Goal: Information Seeking & Learning: Learn about a topic

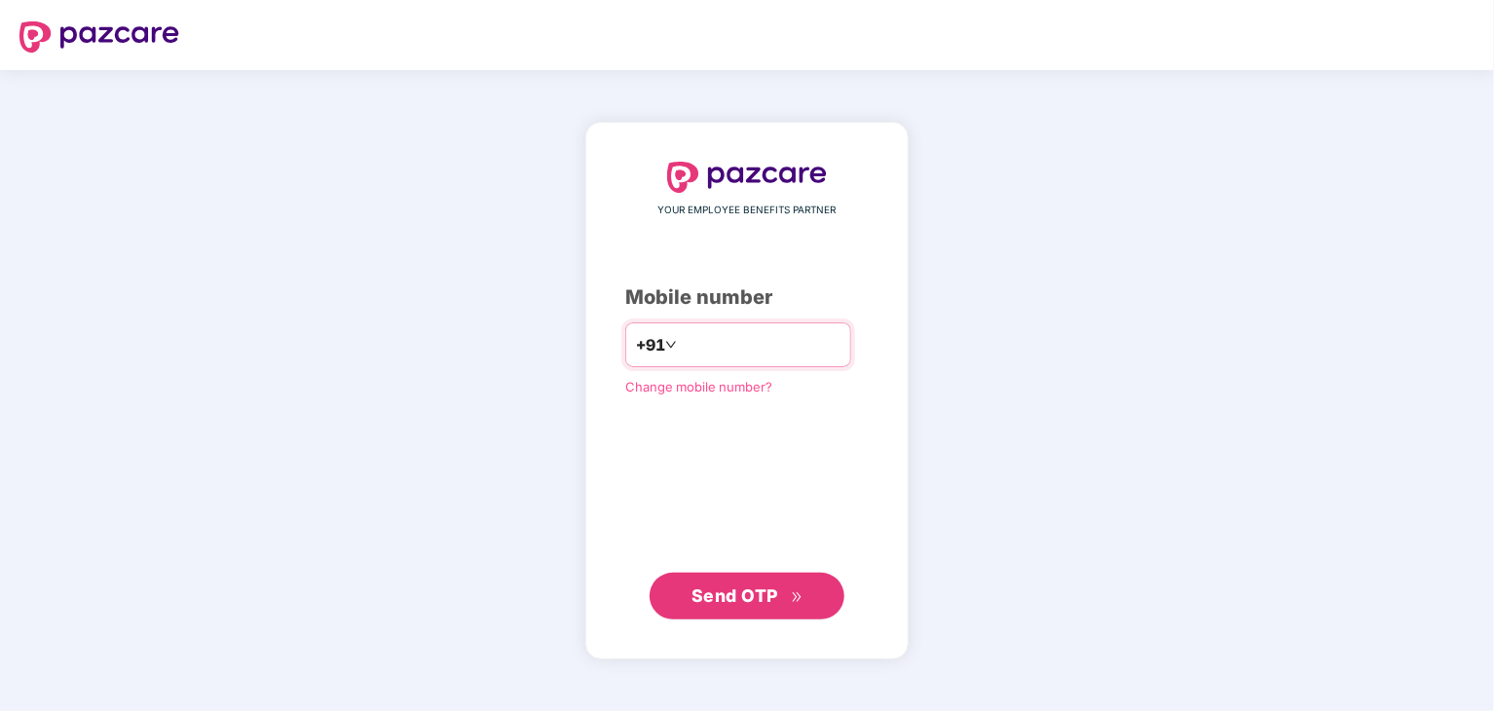
click at [681, 351] on input "number" at bounding box center [761, 344] width 160 height 31
type input "**********"
click at [770, 585] on span "Send OTP" at bounding box center [735, 594] width 87 height 20
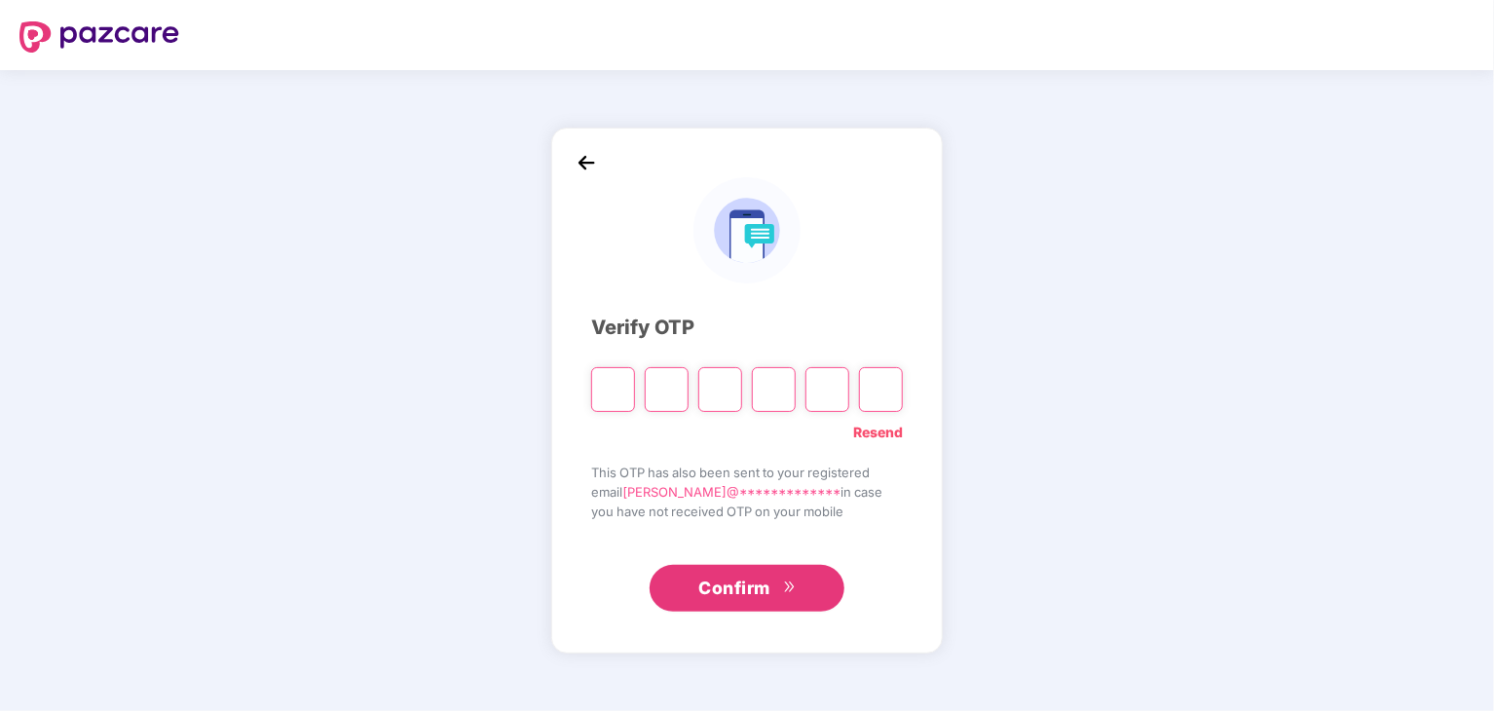
type input "*"
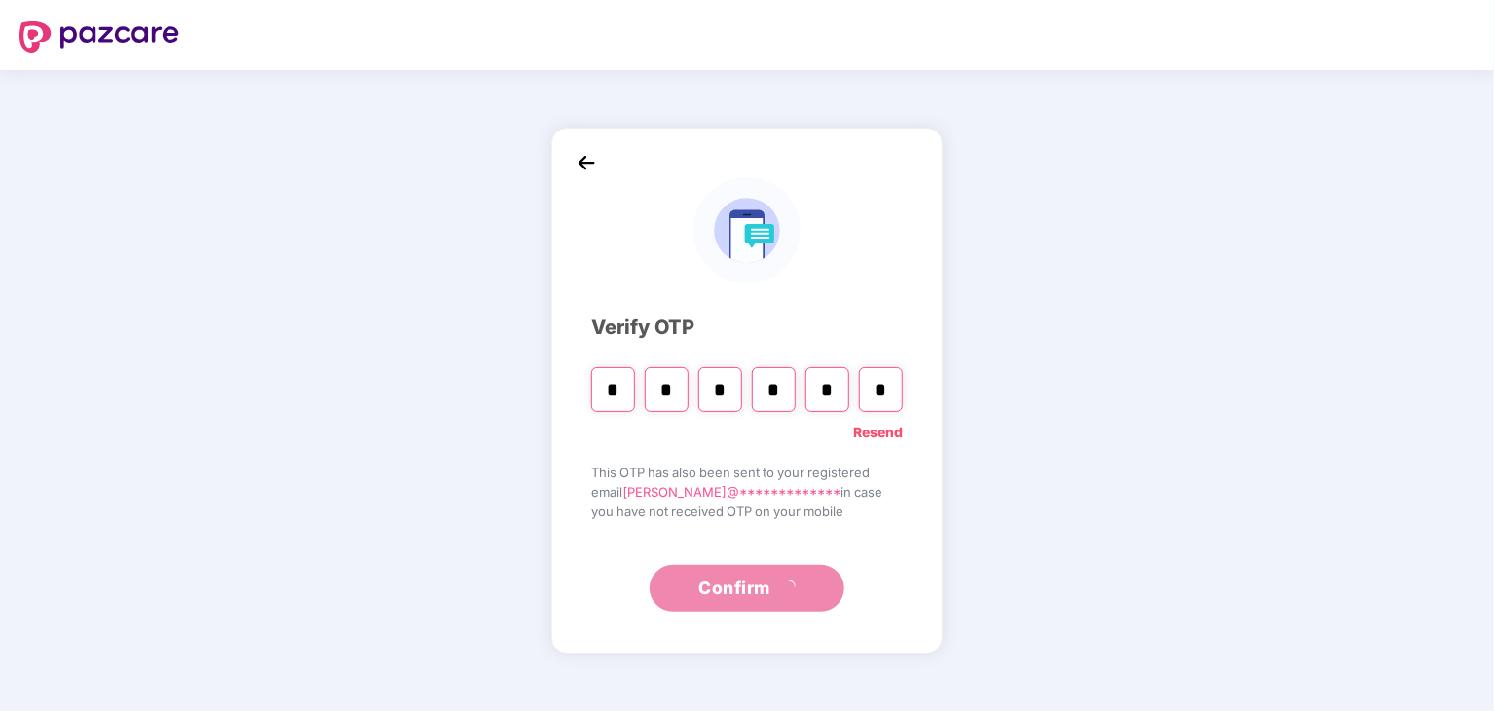
type input "*"
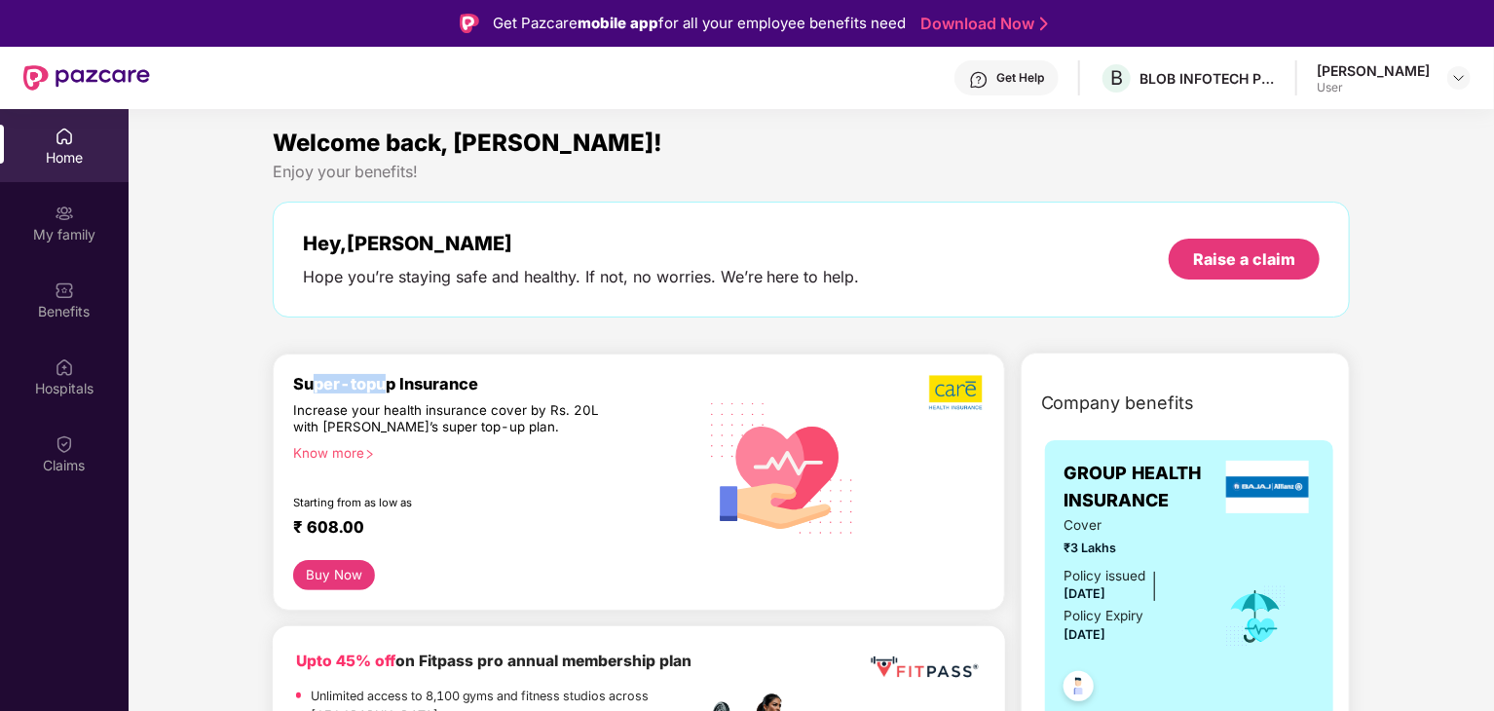
drag, startPoint x: 308, startPoint y: 365, endPoint x: 432, endPoint y: 387, distance: 125.5
click at [432, 387] on div "Super-topup Insurance Increase your health insurance cover by Rs. 20L with [PER…" at bounding box center [639, 482] width 733 height 257
click at [340, 449] on div "Know more" at bounding box center [489, 452] width 392 height 14
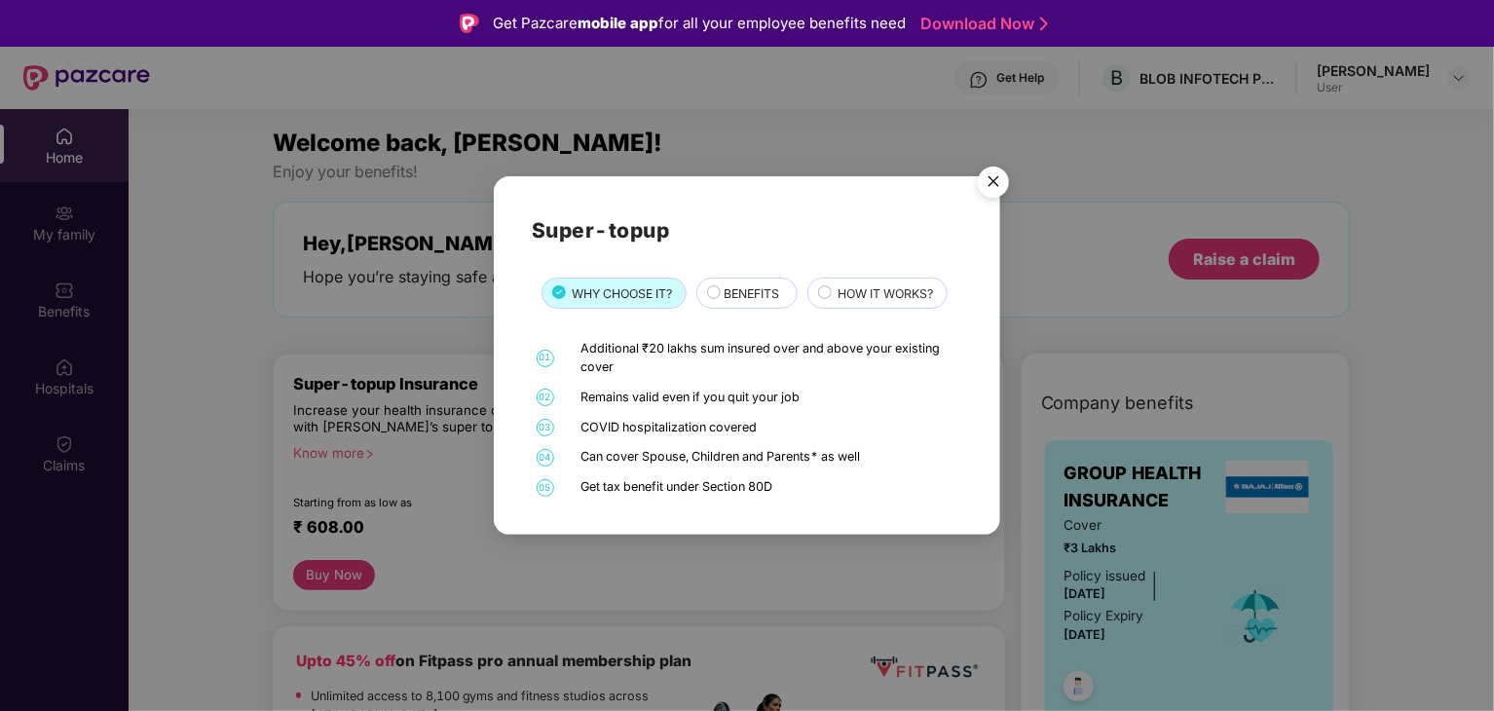
scroll to position [68, 0]
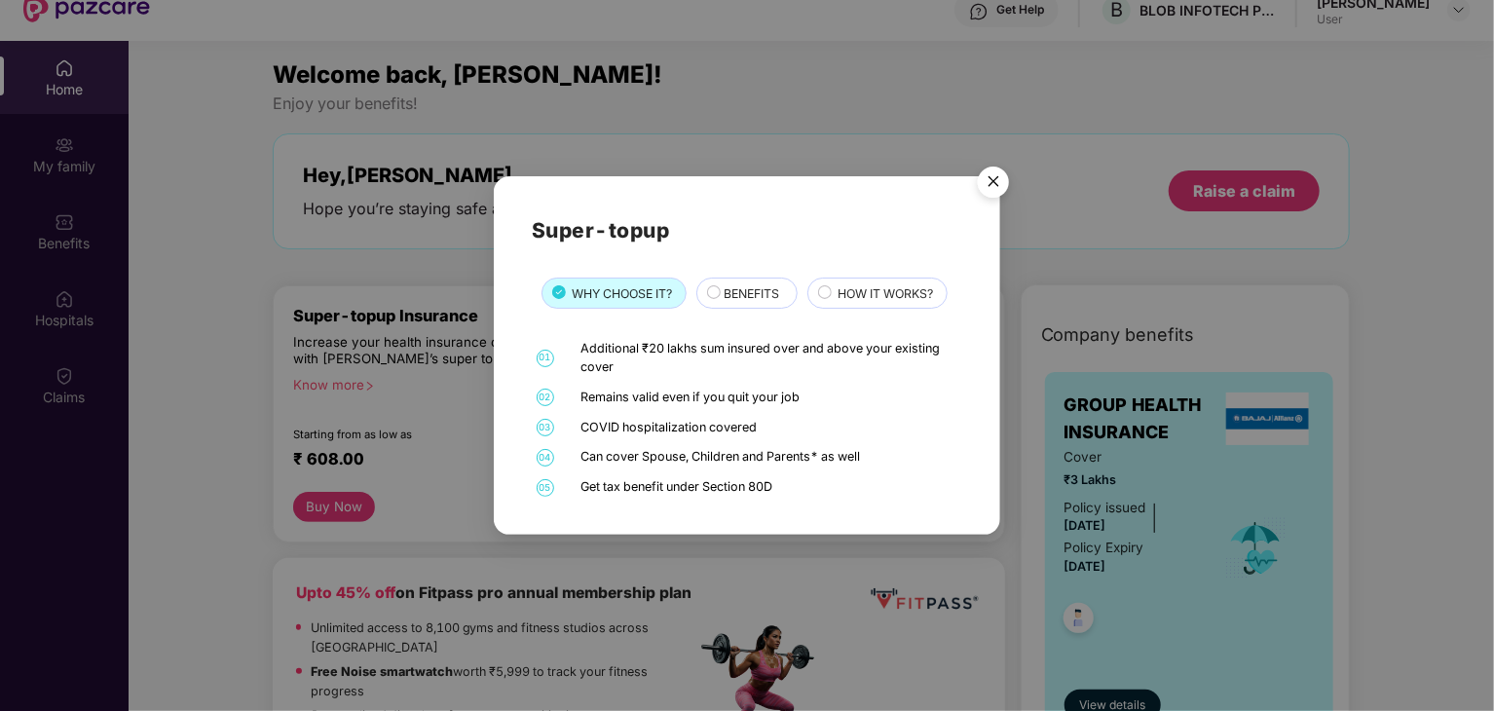
click at [767, 284] on span "BENEFITS" at bounding box center [752, 293] width 56 height 19
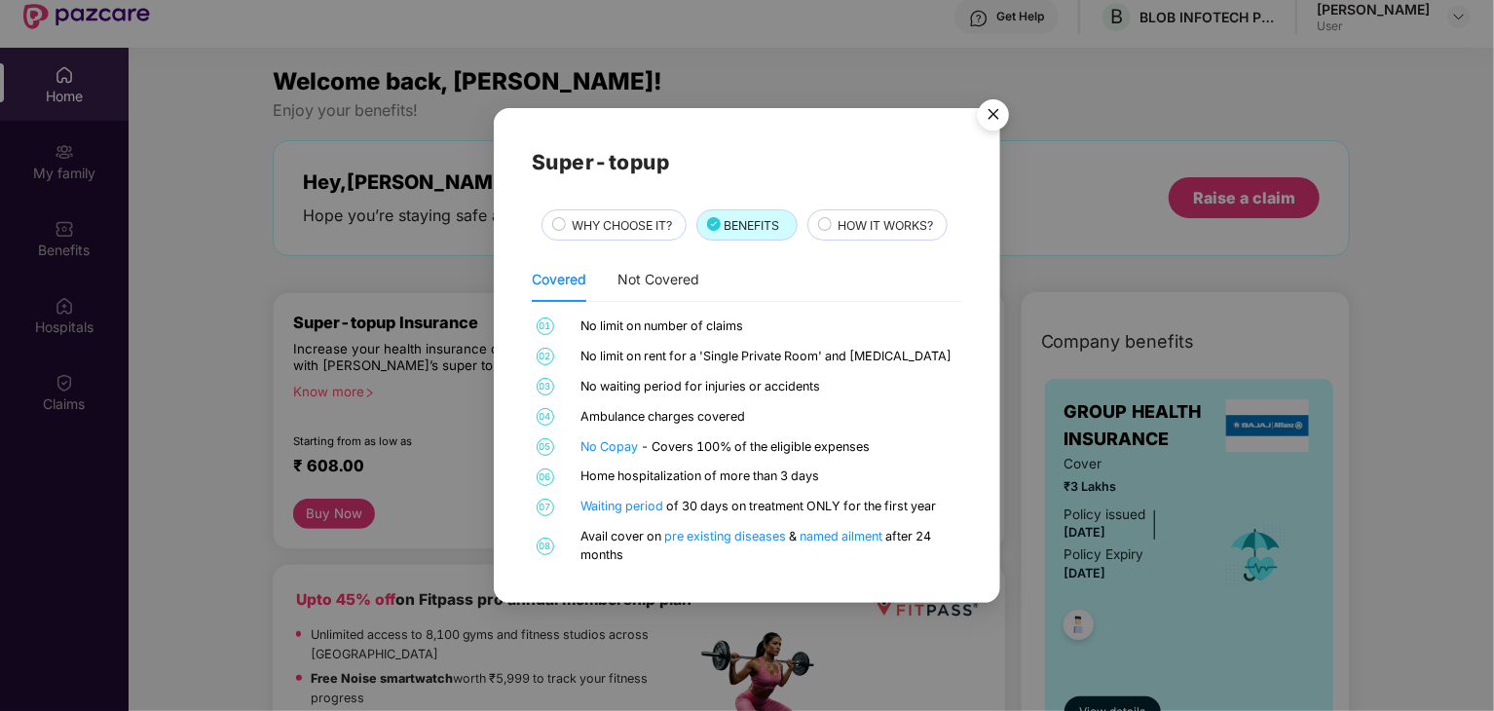
scroll to position [58, 0]
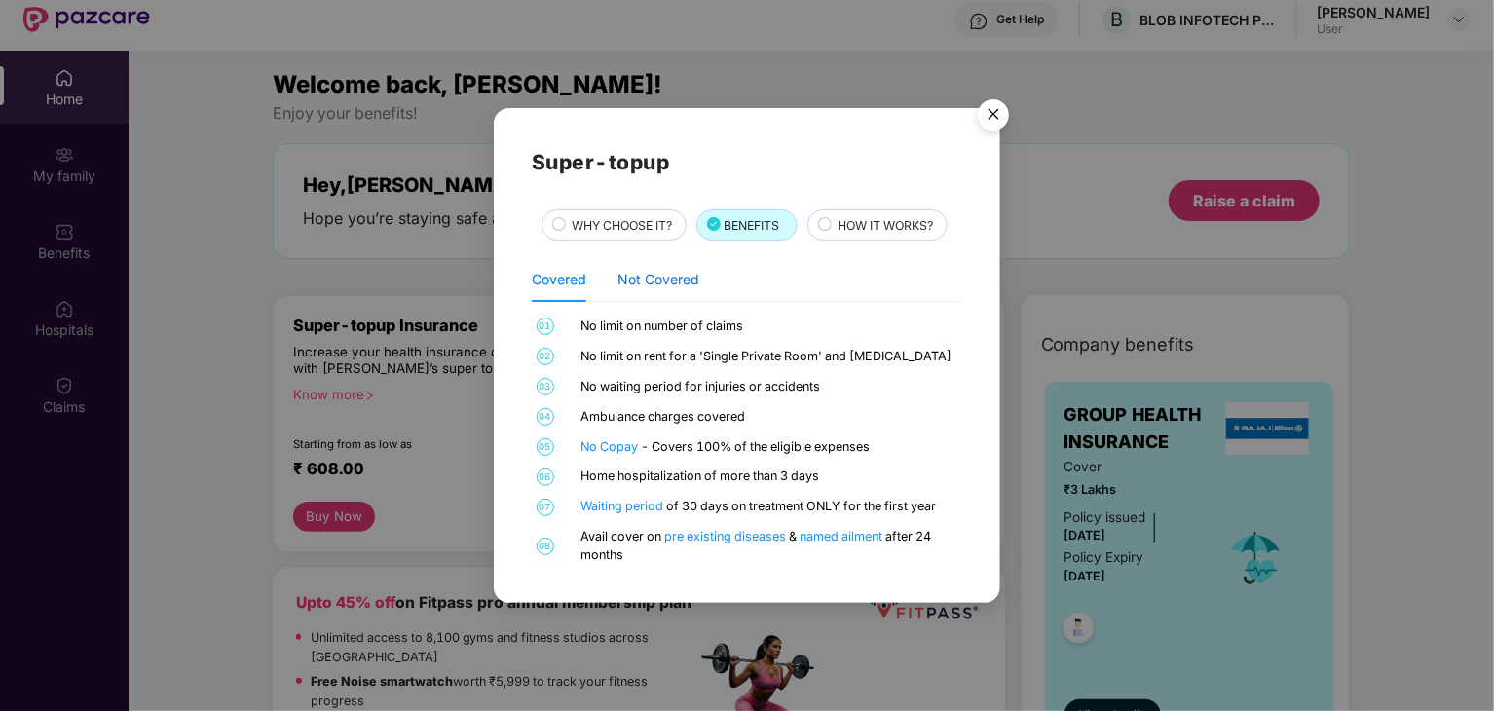
click at [655, 283] on div "Not Covered" at bounding box center [659, 279] width 82 height 21
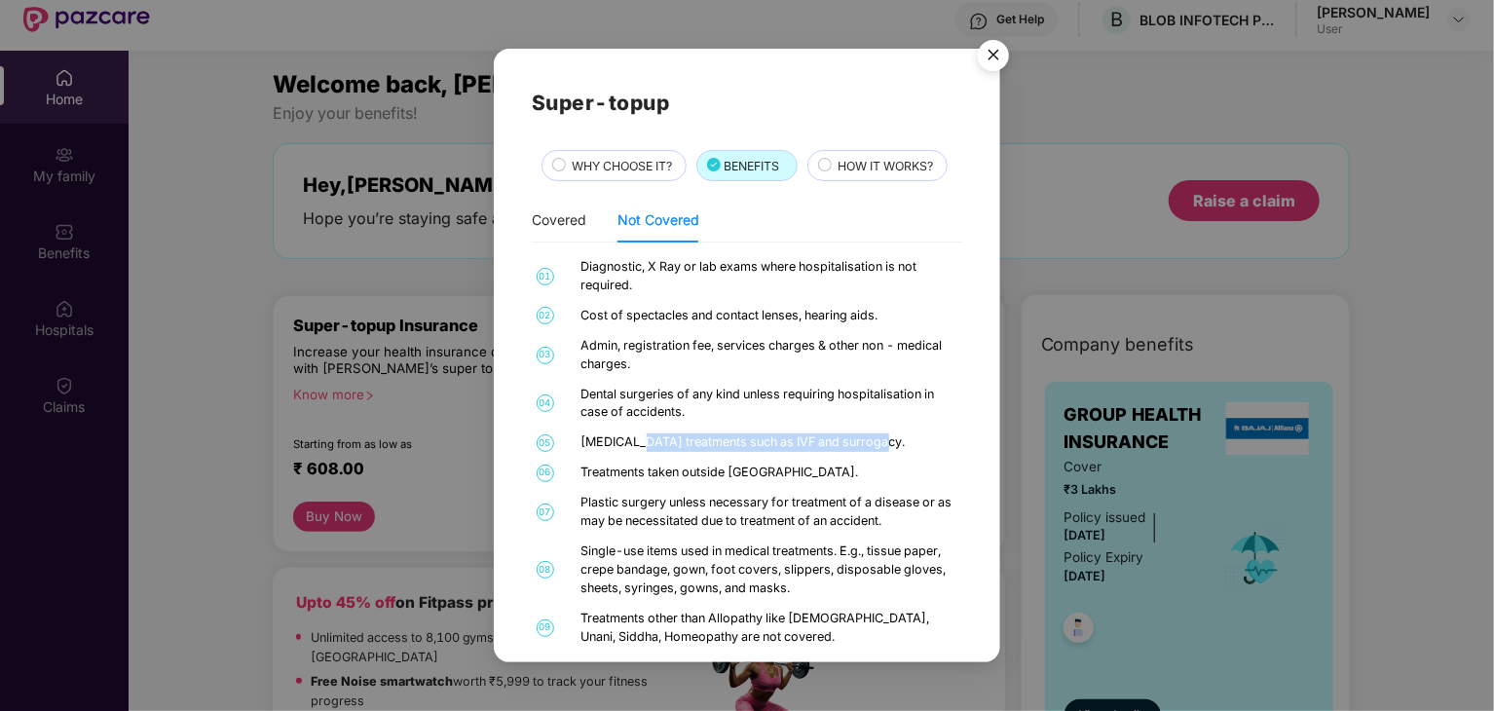
drag, startPoint x: 622, startPoint y: 445, endPoint x: 860, endPoint y: 449, distance: 237.7
click at [860, 449] on div "[MEDICAL_DATA] treatments such as IVF and surrogacy." at bounding box center [770, 442] width 377 height 19
drag, startPoint x: 635, startPoint y: 472, endPoint x: 746, endPoint y: 487, distance: 112.0
click at [746, 487] on div "01 Diagnostic, X Ray or lab exams where hospitalisation is not required. 02 Cos…" at bounding box center [747, 453] width 431 height 390
drag, startPoint x: 590, startPoint y: 512, endPoint x: 704, endPoint y: 524, distance: 114.6
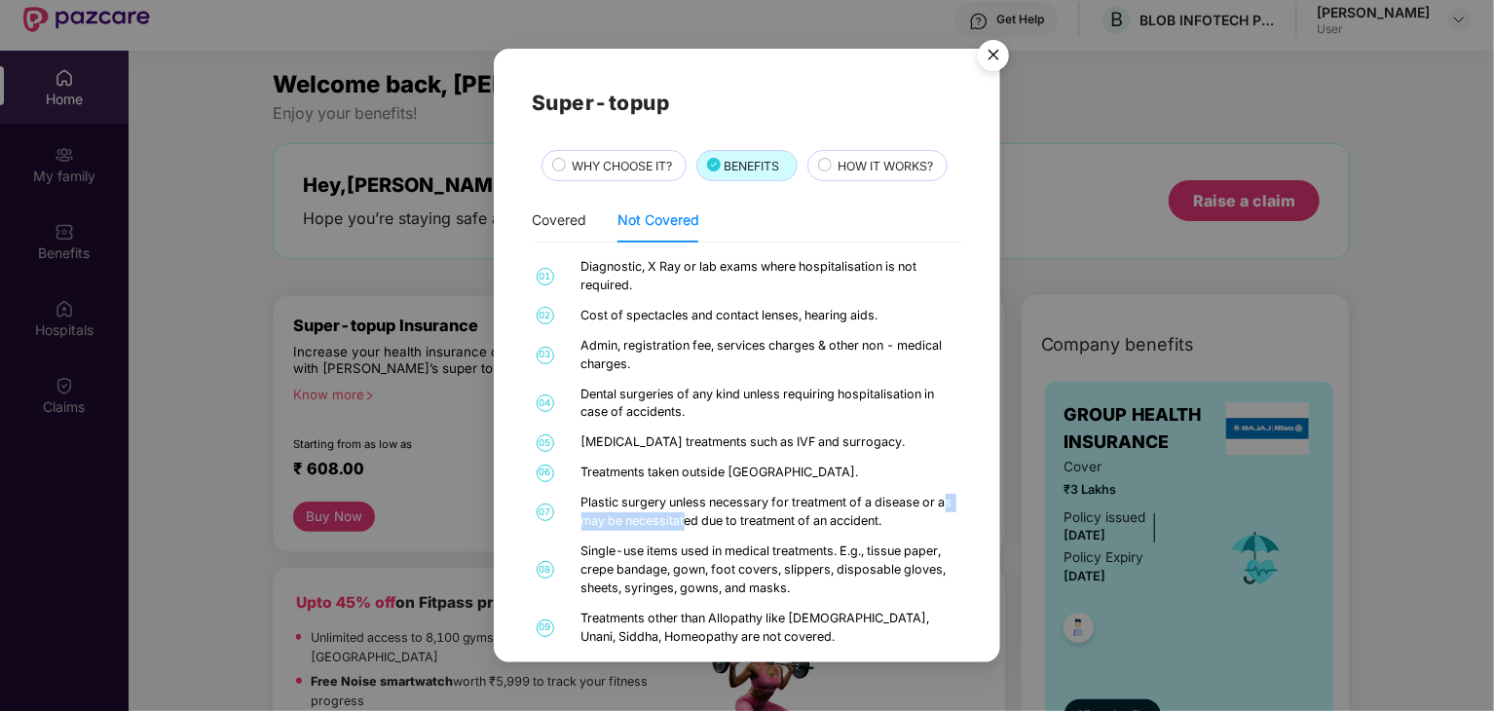
click at [704, 524] on div "Plastic surgery unless necessary for treatment of a disease or as may be necess…" at bounding box center [770, 512] width 377 height 37
click at [637, 565] on div "Single-use items used in medical treatments. E.g., tissue paper, crepe bandage,…" at bounding box center [770, 571] width 377 height 56
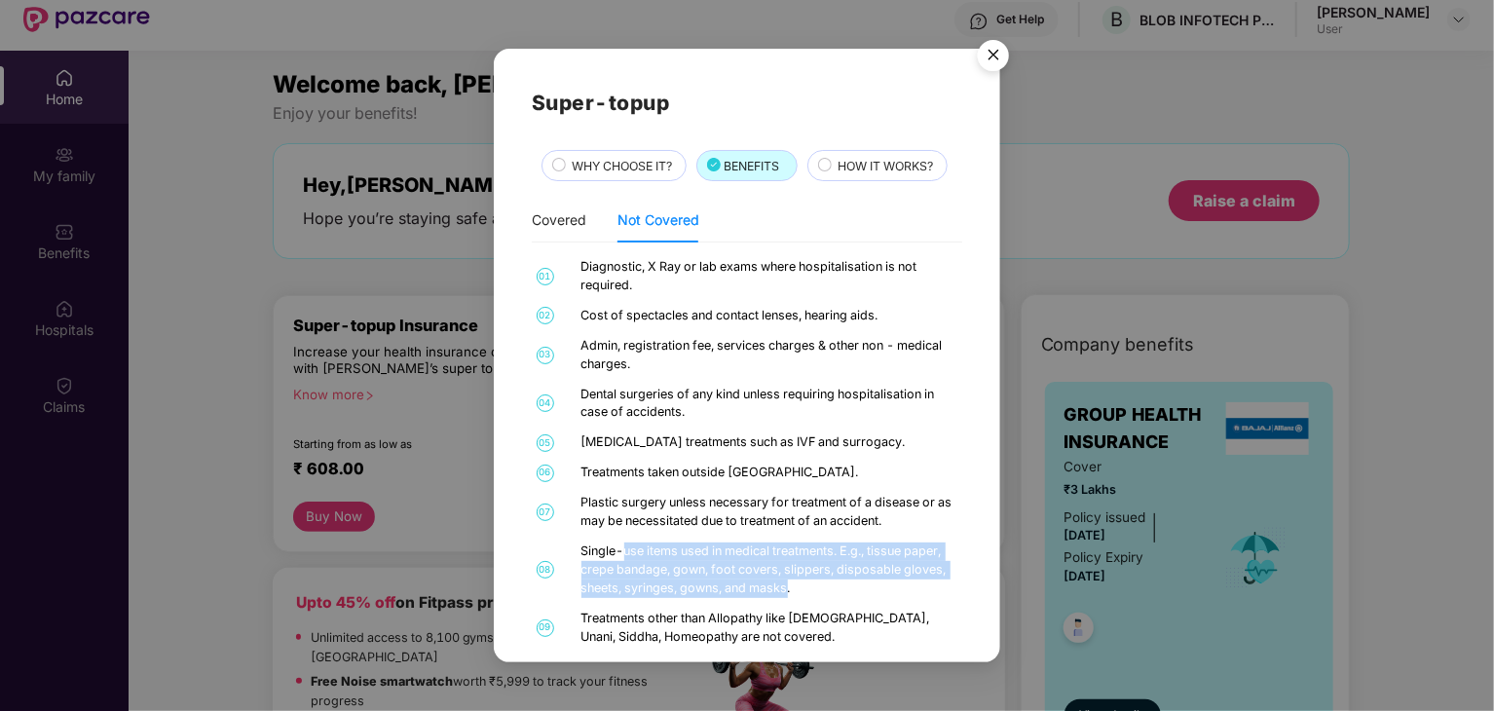
drag, startPoint x: 625, startPoint y: 549, endPoint x: 785, endPoint y: 600, distance: 167.6
click at [785, 600] on div "01 Diagnostic, X Ray or lab exams where hospitalisation is not required. 02 Cos…" at bounding box center [747, 453] width 431 height 390
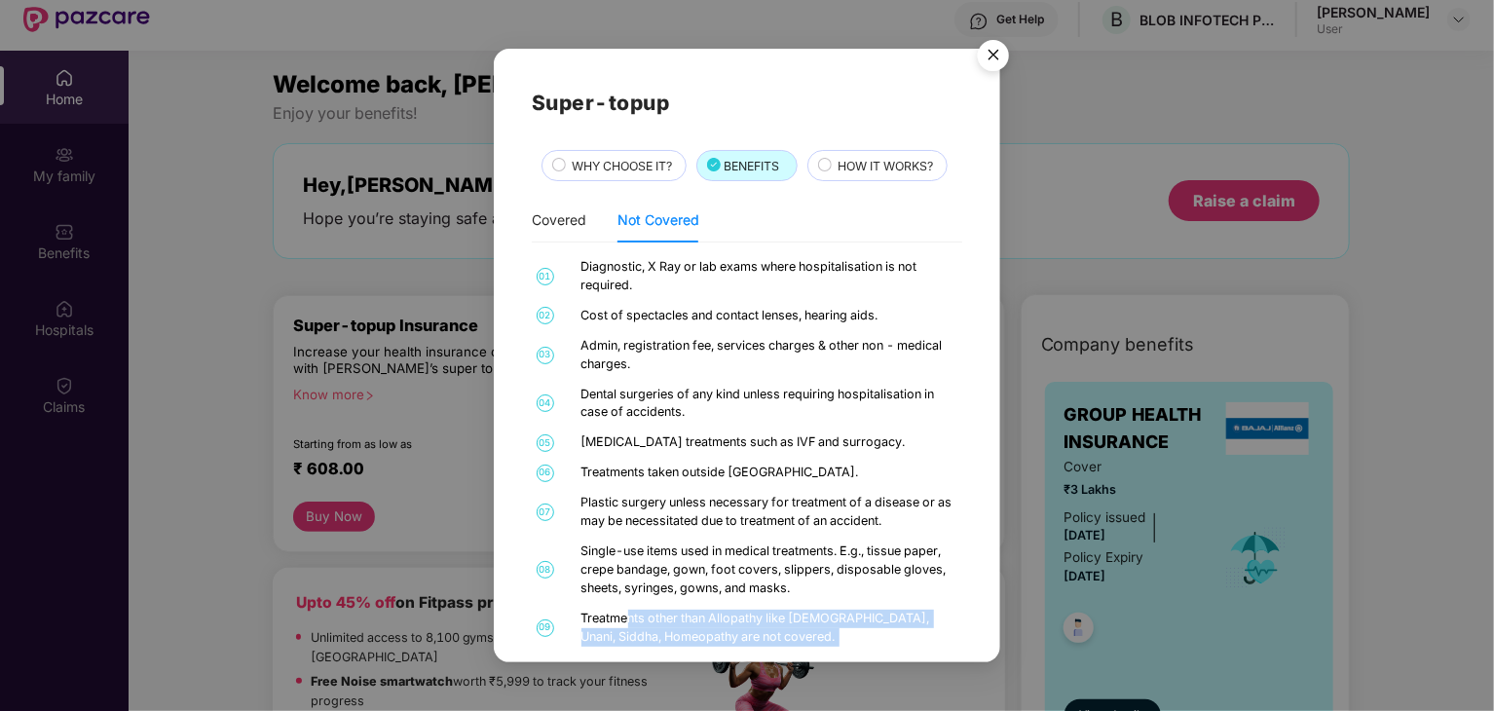
scroll to position [28, 0]
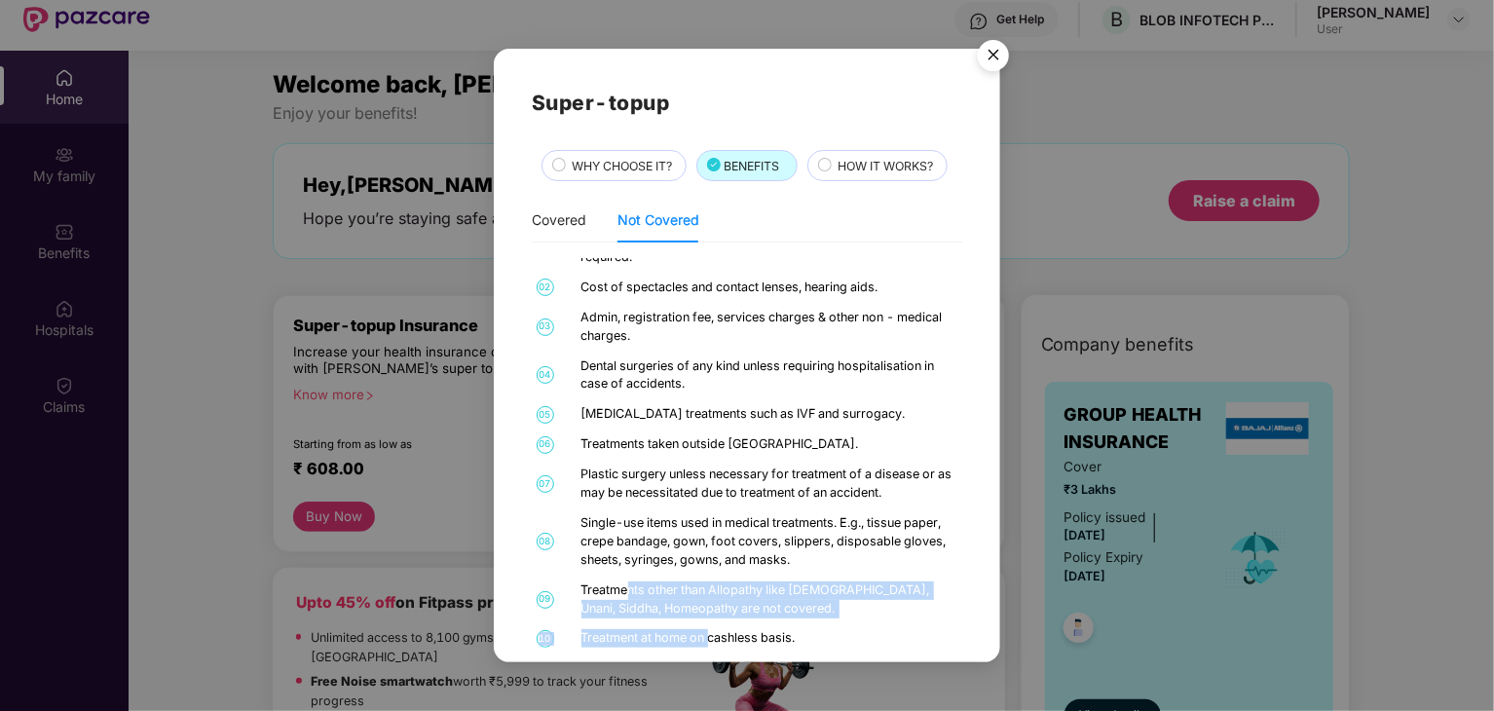
drag, startPoint x: 631, startPoint y: 618, endPoint x: 713, endPoint y: 640, distance: 84.8
click at [713, 640] on div "01 Diagnostic, X Ray or lab exams where hospitalisation is not required. 02 Cos…" at bounding box center [747, 453] width 431 height 390
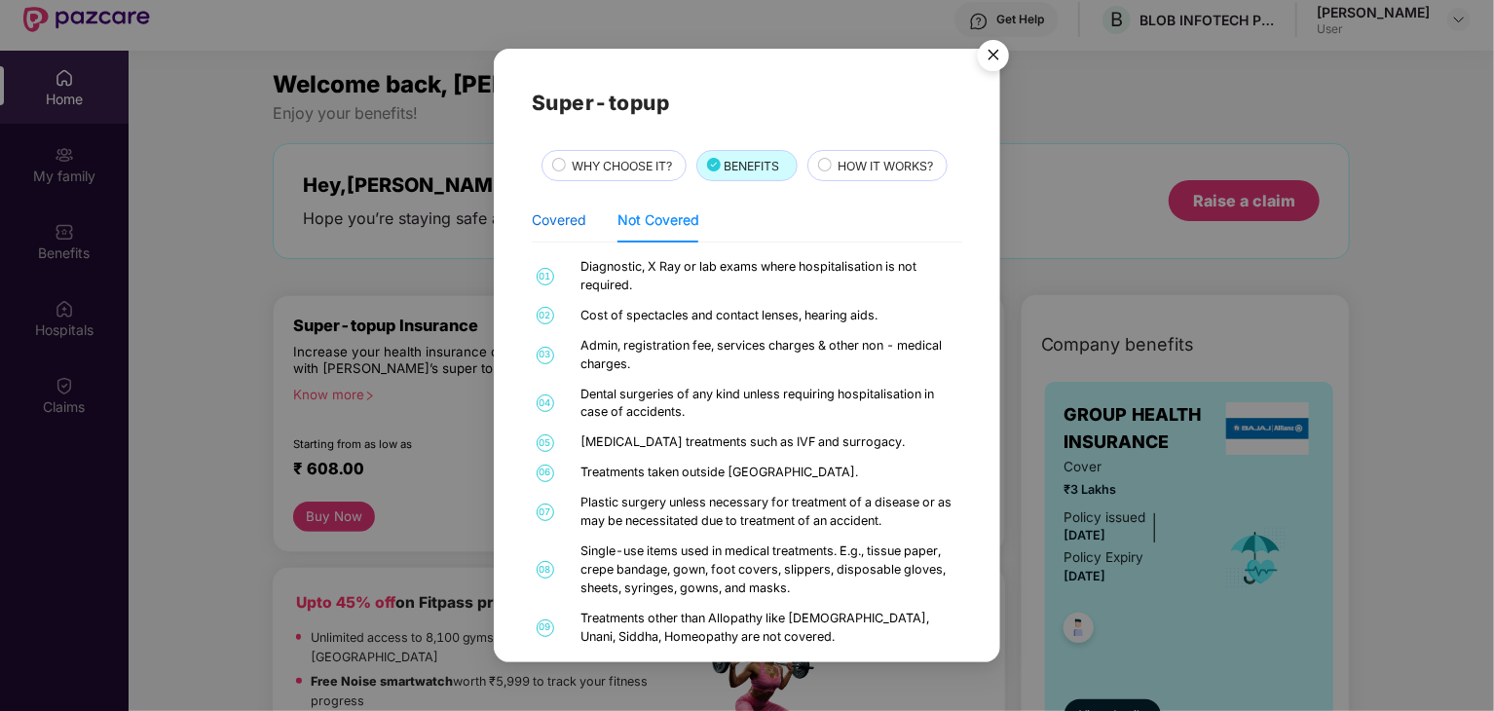
click at [581, 222] on div "Covered" at bounding box center [559, 219] width 55 height 21
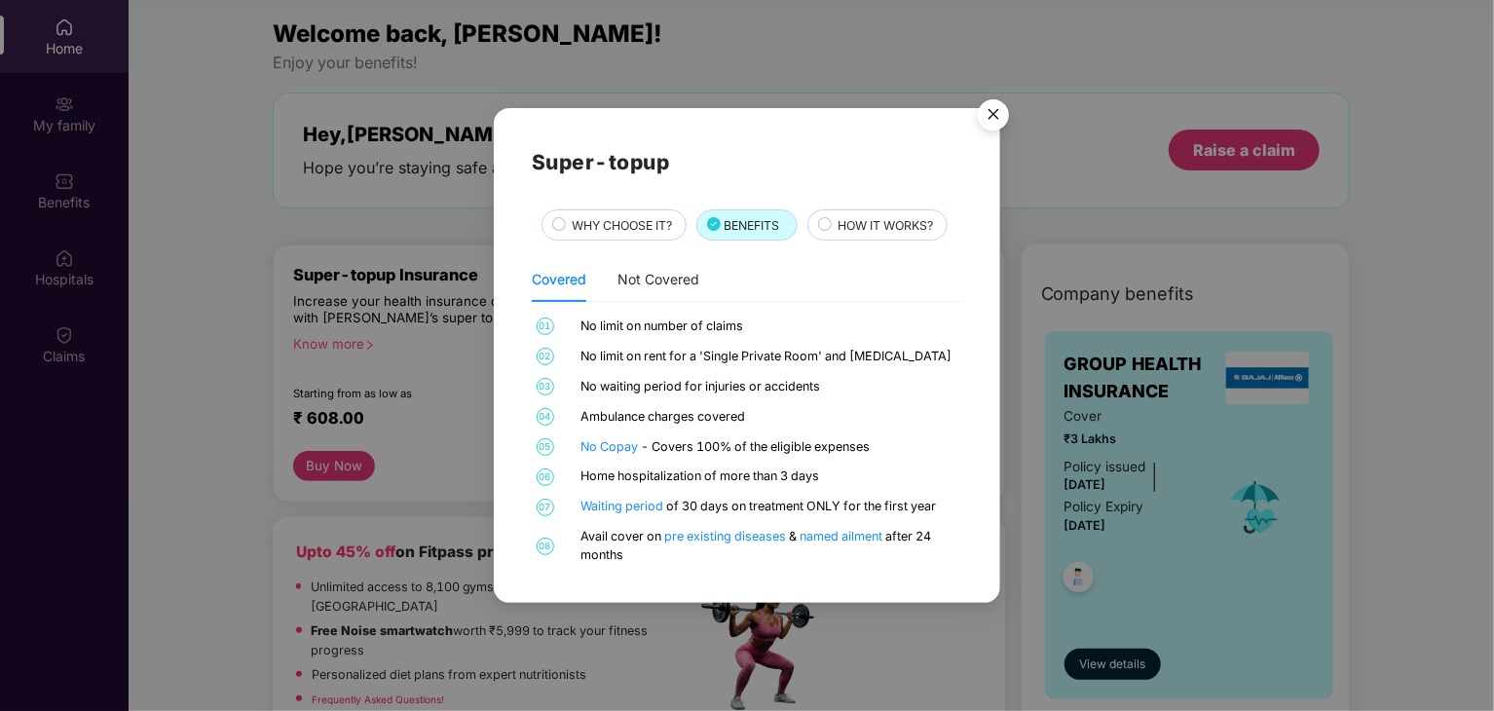
scroll to position [69, 0]
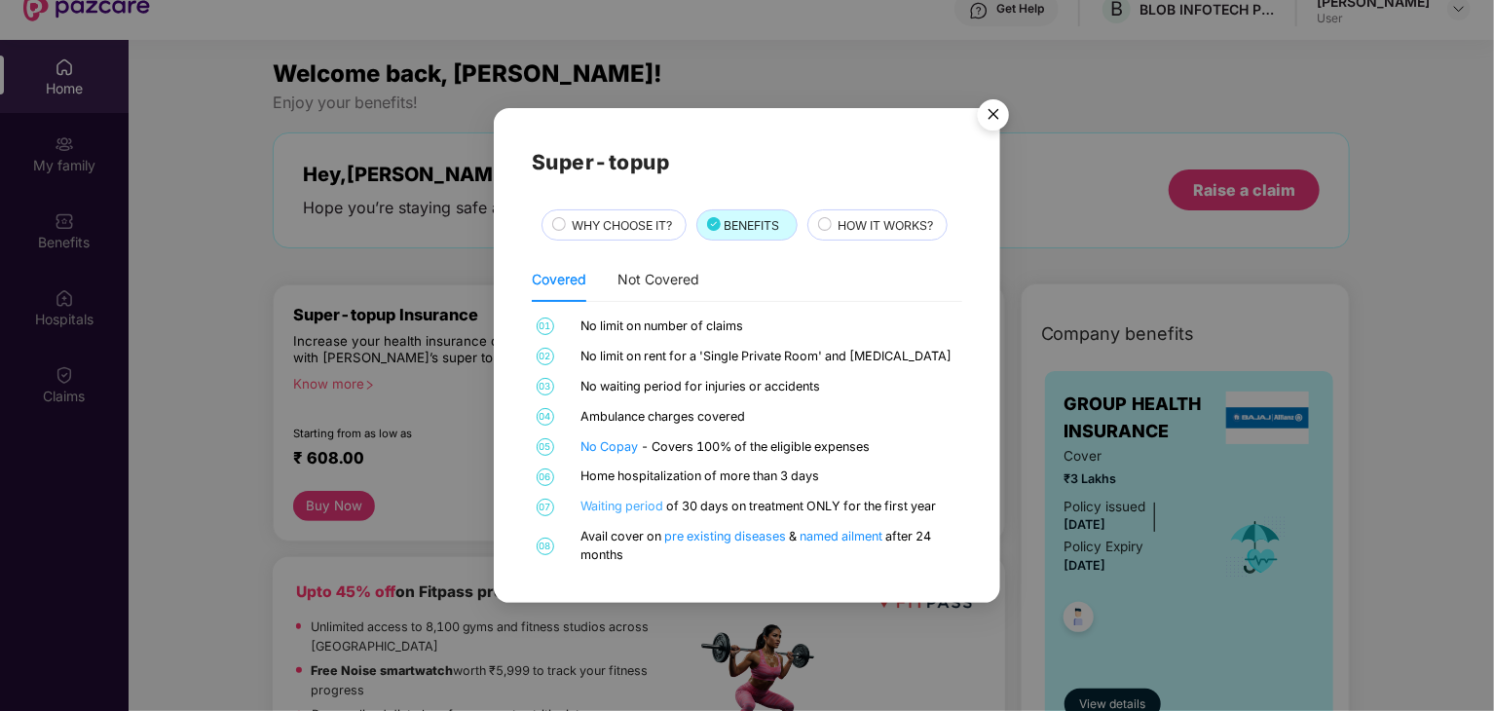
click at [609, 509] on link "Waiting period" at bounding box center [625, 506] width 86 height 15
click at [870, 229] on span "HOW IT WORKS?" at bounding box center [885, 225] width 95 height 19
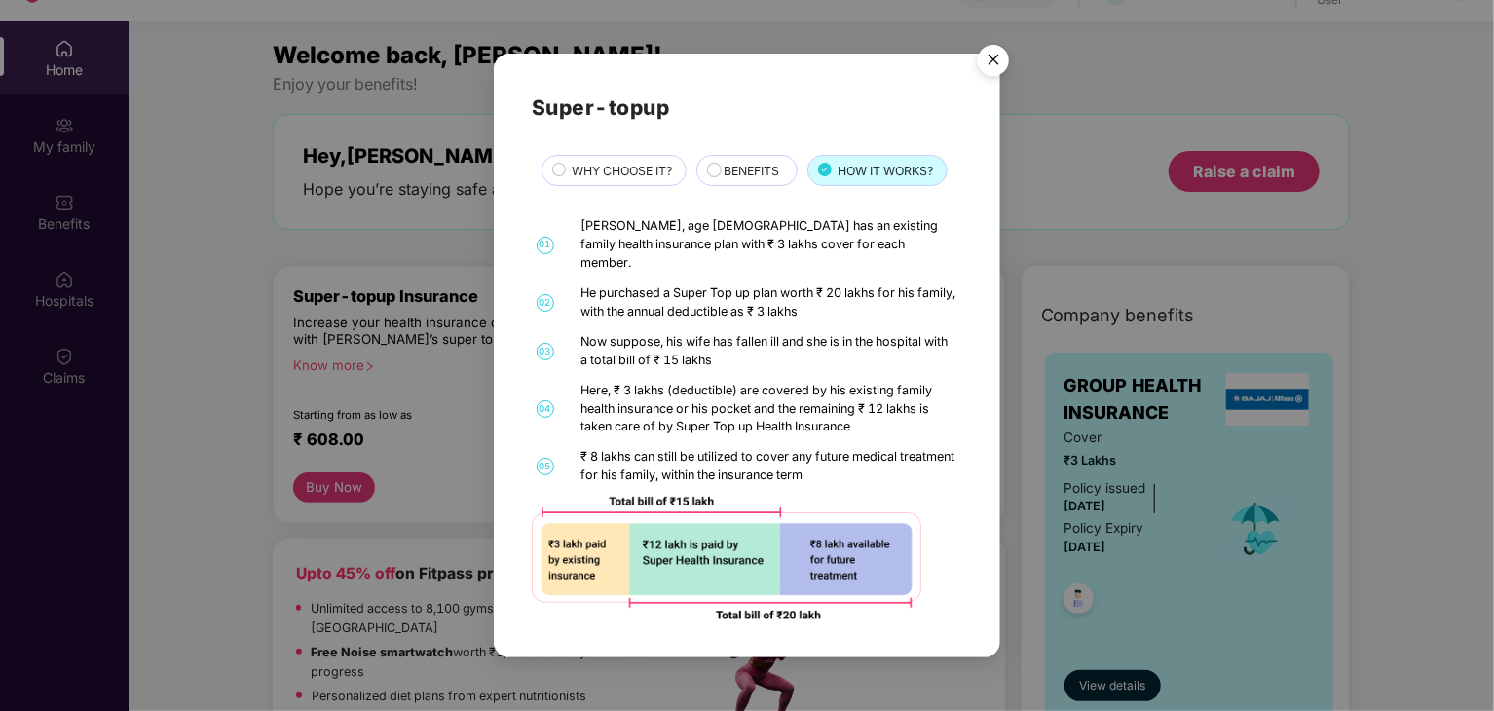
scroll to position [93, 0]
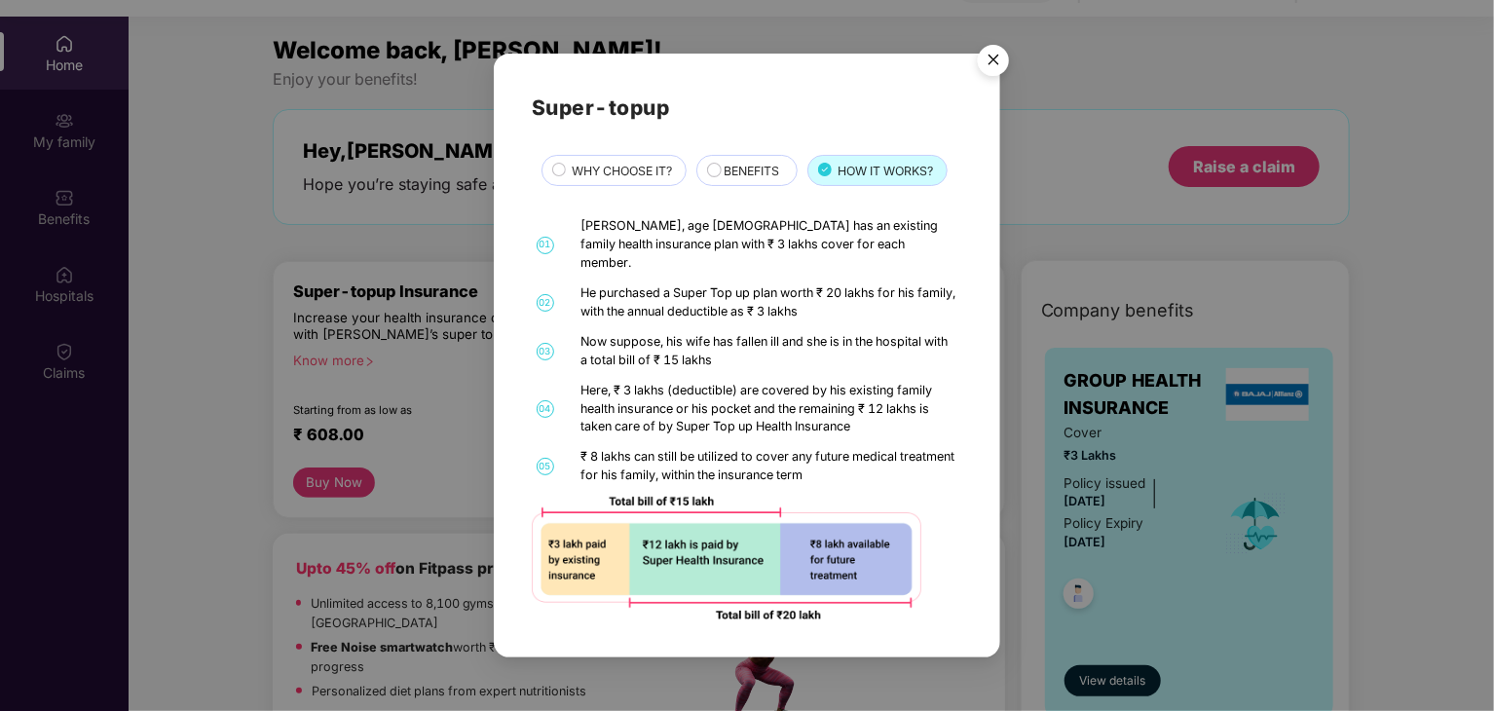
click at [631, 180] on span "WHY CHOOSE IT?" at bounding box center [623, 171] width 100 height 19
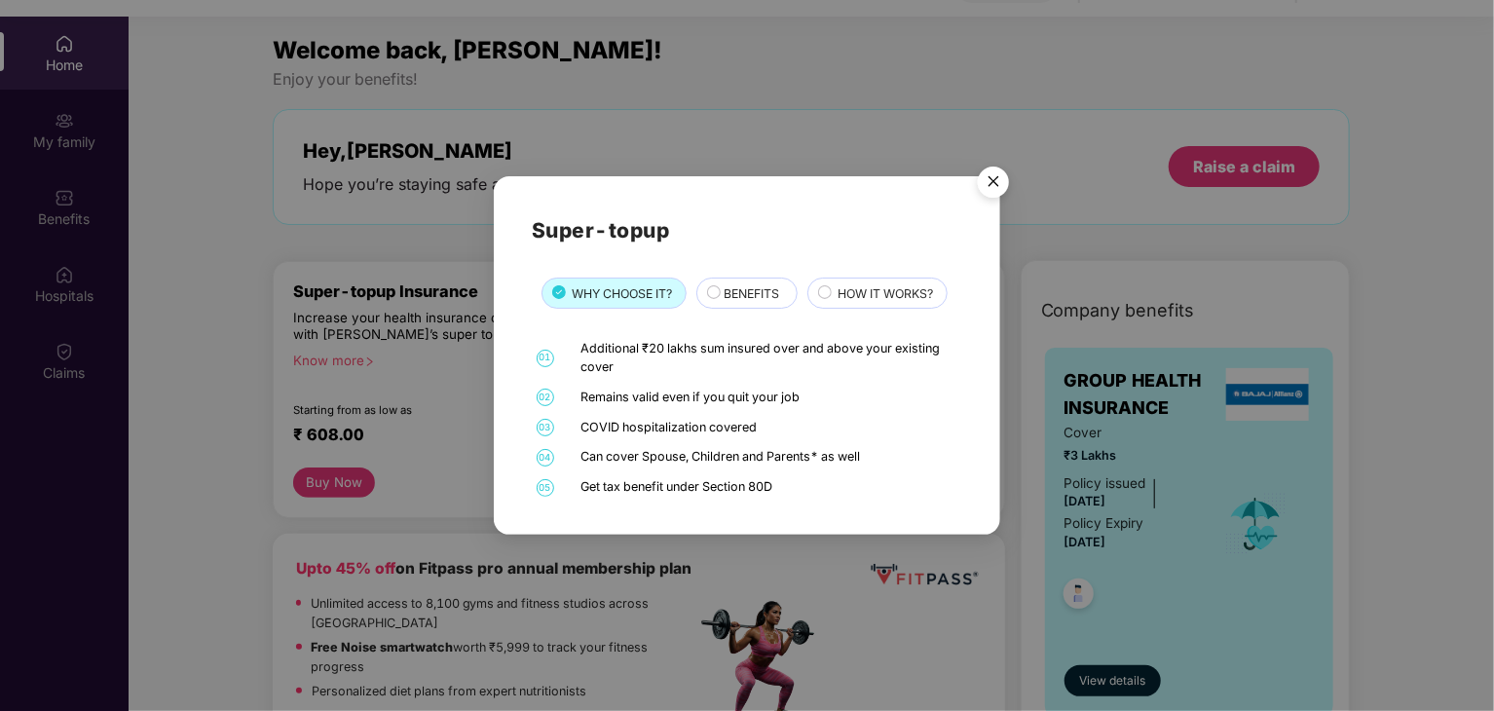
click at [995, 183] on img "Close" at bounding box center [993, 185] width 55 height 55
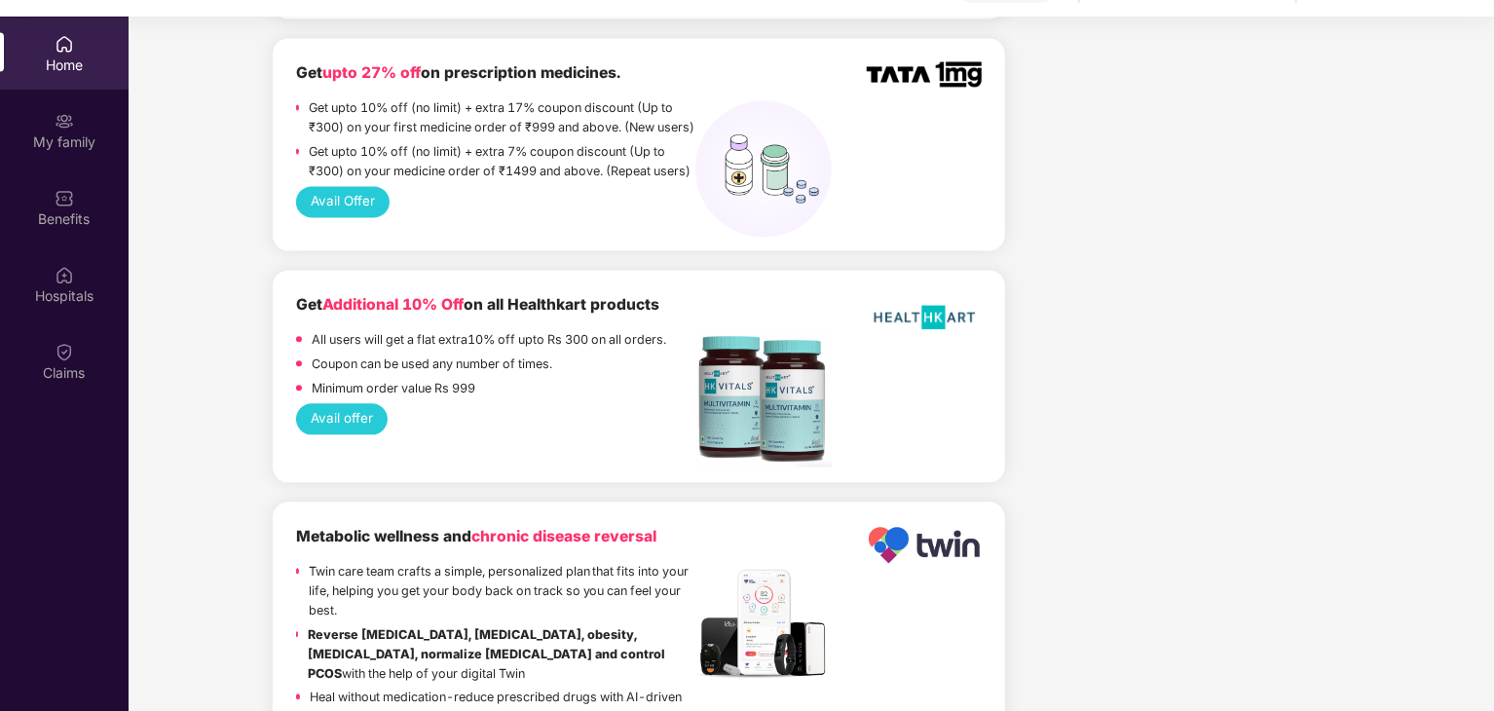
scroll to position [2496, 0]
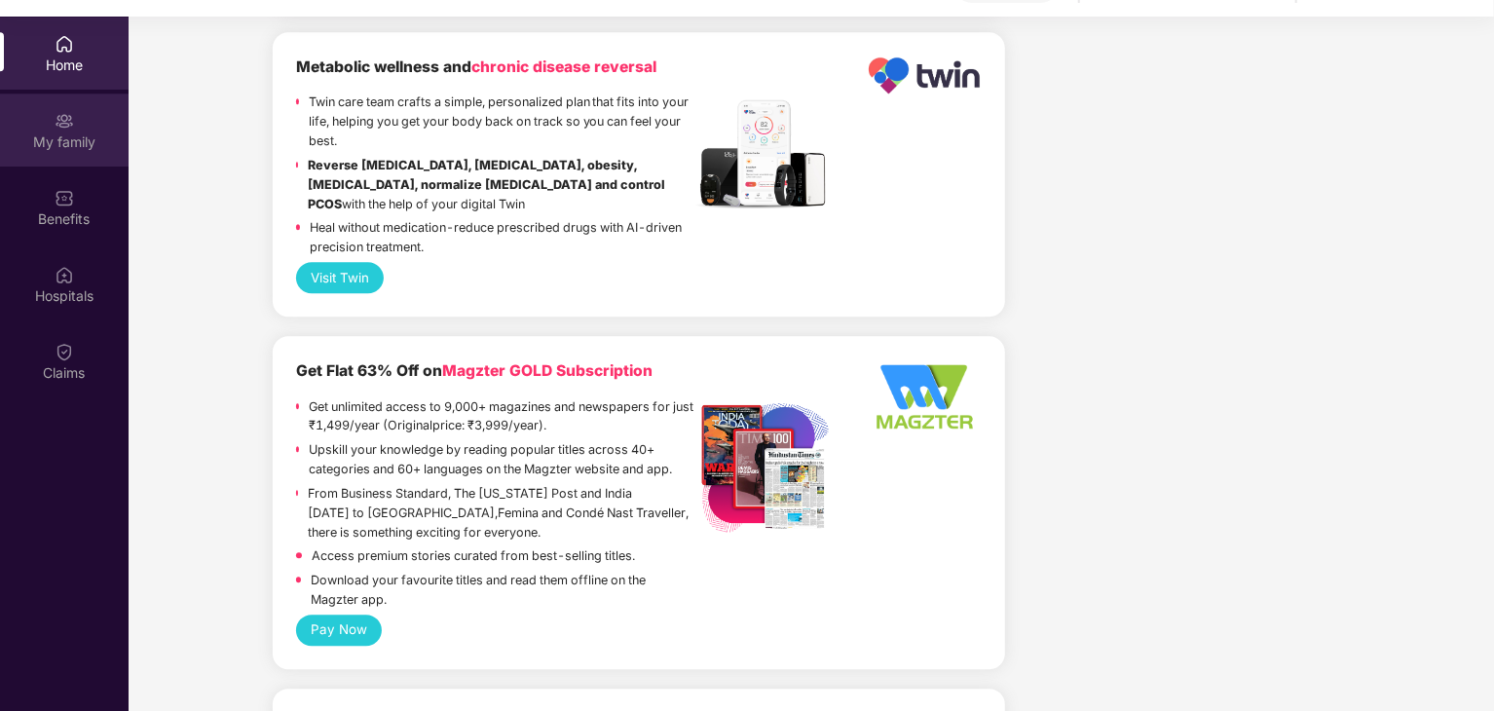
click at [60, 145] on div "My family" at bounding box center [64, 141] width 129 height 19
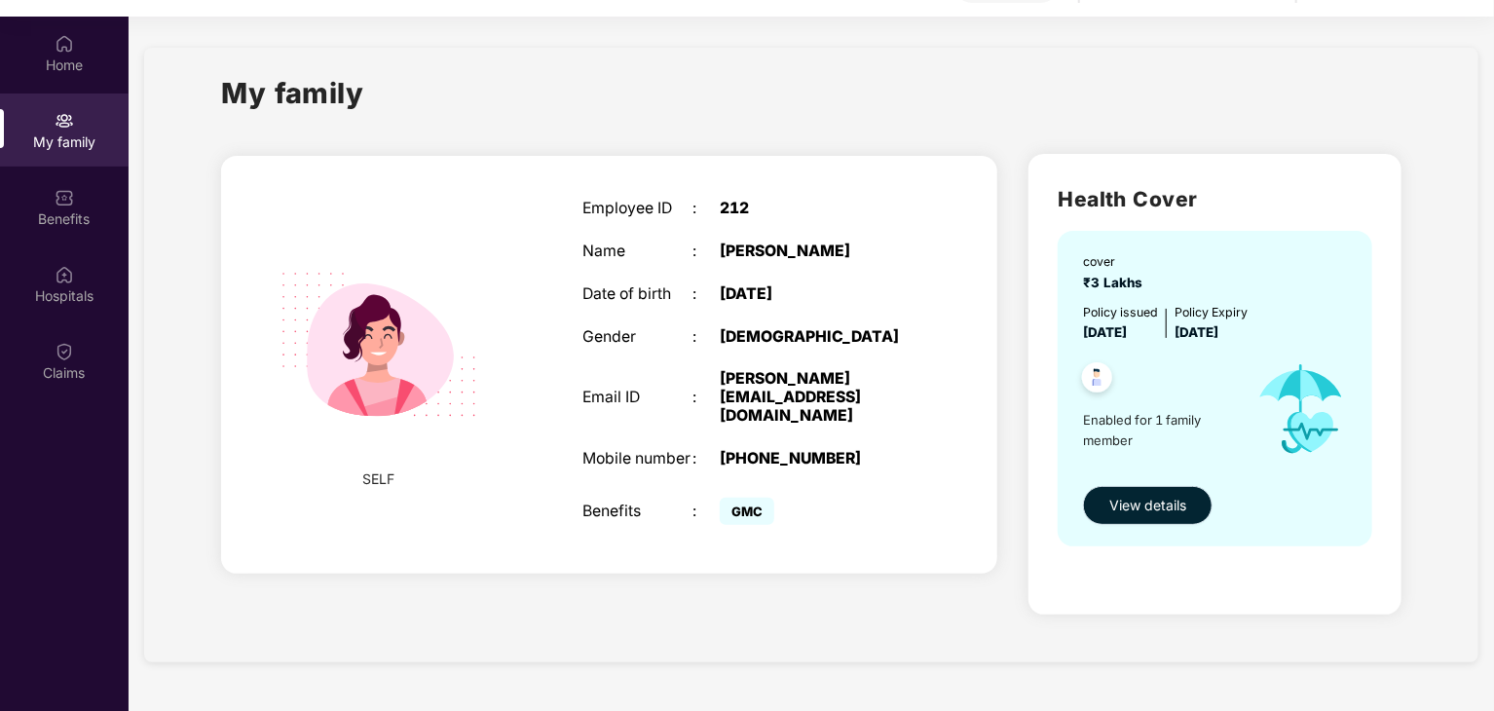
click at [1142, 493] on button "View details" at bounding box center [1148, 505] width 130 height 39
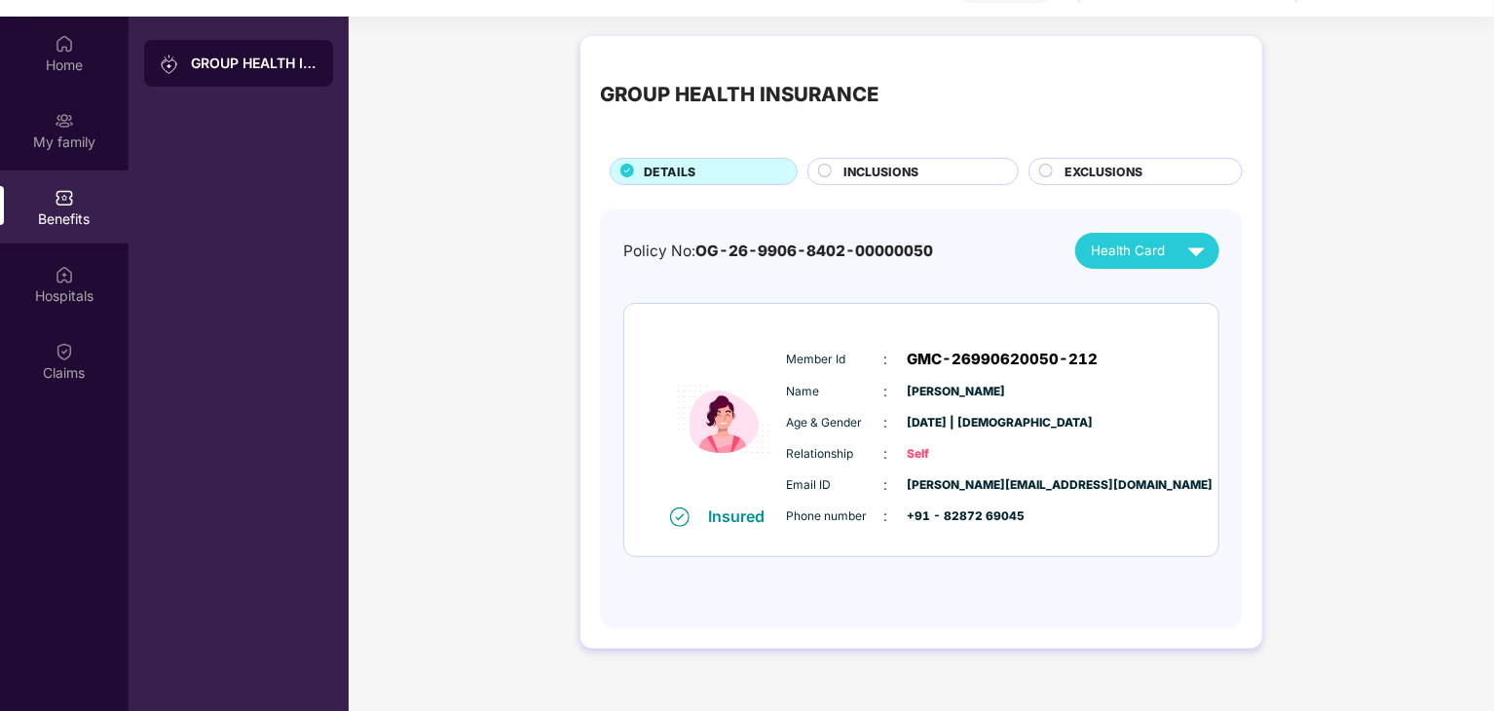
click at [926, 176] on div "INCLUSIONS" at bounding box center [921, 173] width 174 height 21
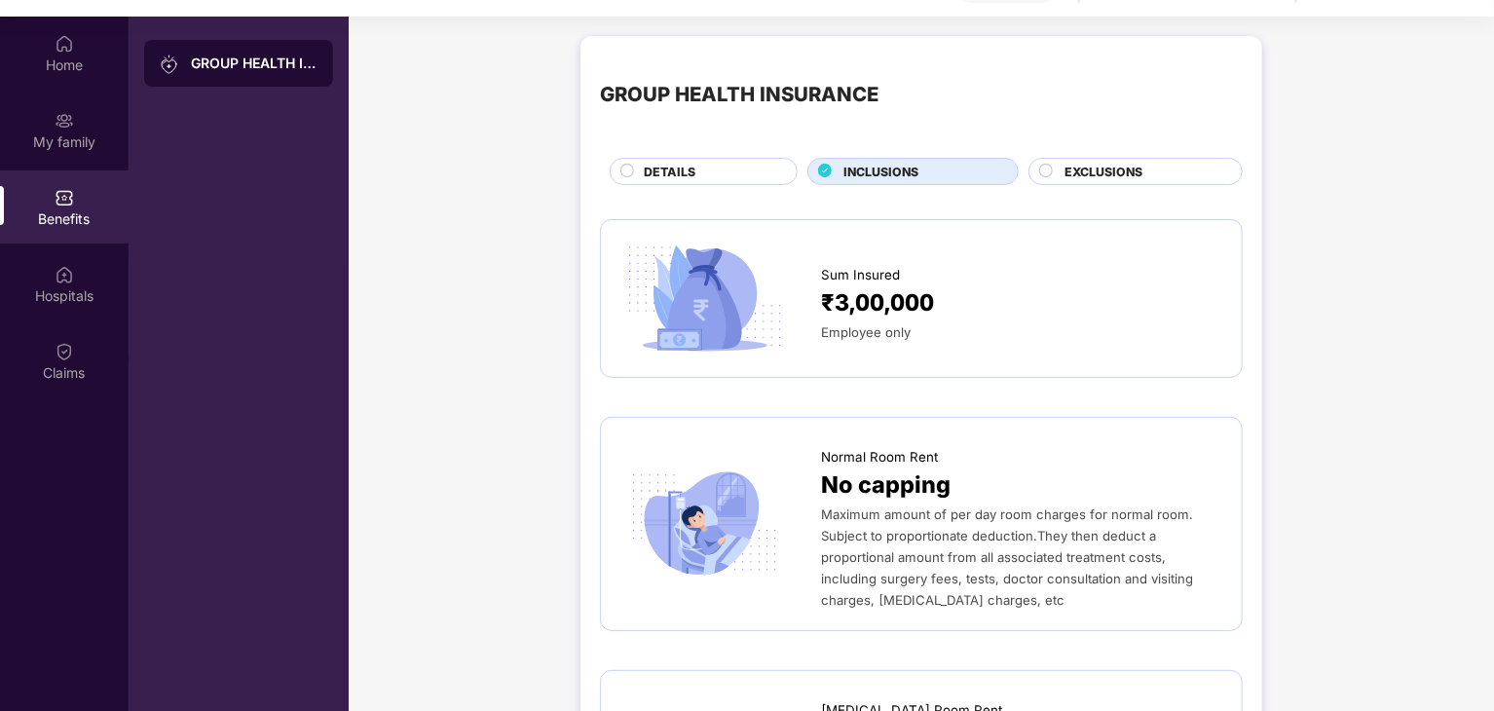
click at [1073, 170] on span "EXCLUSIONS" at bounding box center [1104, 172] width 78 height 19
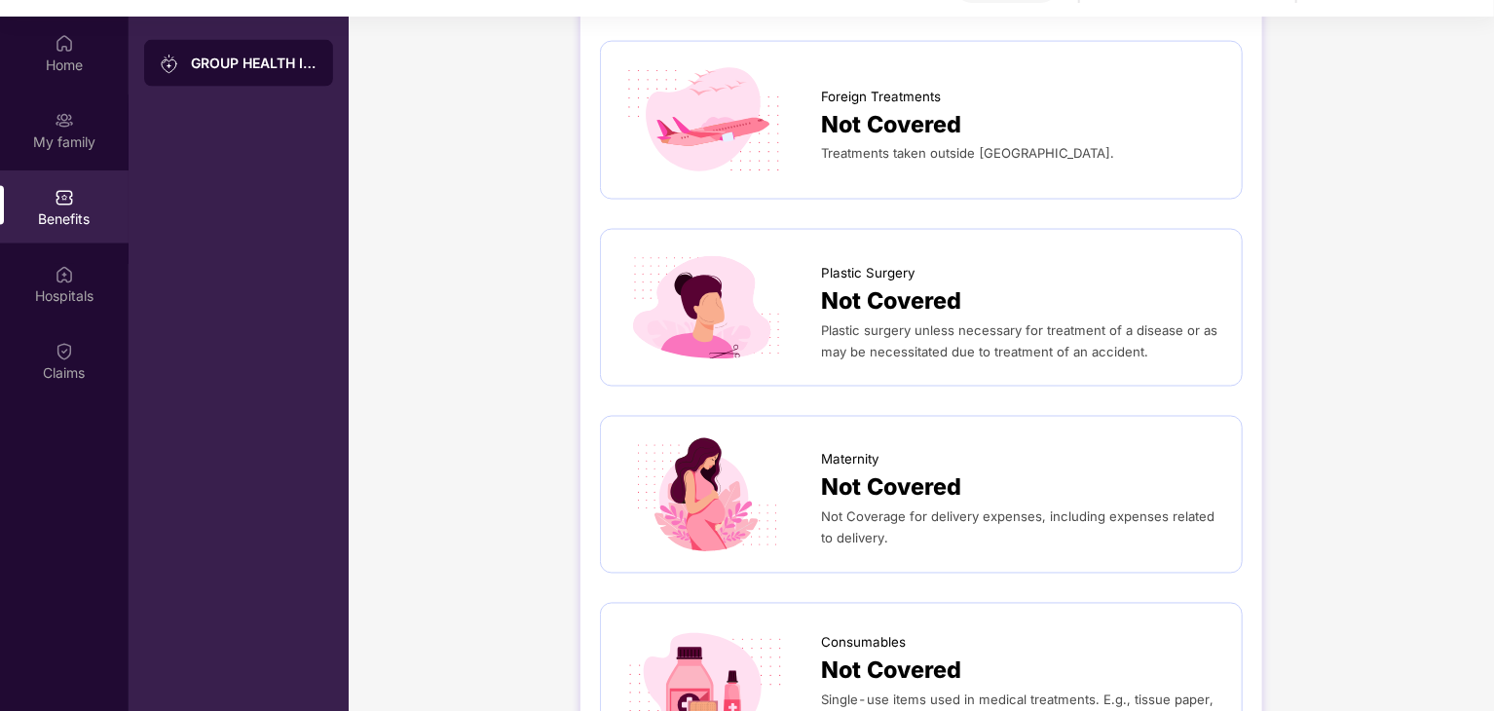
scroll to position [1491, 0]
click at [888, 486] on span "Not Covered" at bounding box center [891, 488] width 140 height 36
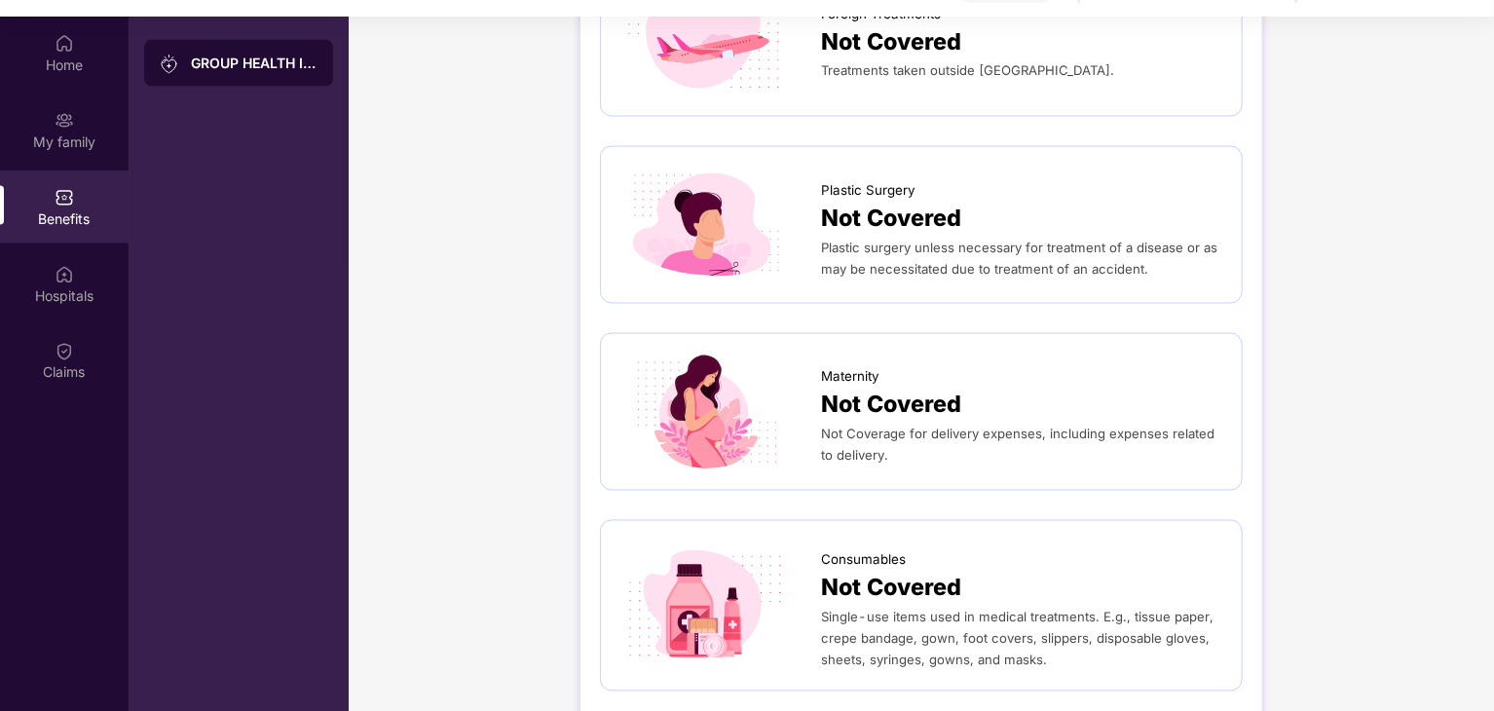
scroll to position [1574, 0]
drag, startPoint x: 851, startPoint y: 444, endPoint x: 925, endPoint y: 428, distance: 75.9
click at [925, 428] on span "Not Coverage for delivery expenses, including expenses related to delivery." at bounding box center [1018, 444] width 394 height 37
click at [896, 441] on div "Not Coverage for delivery expenses, including expenses related to delivery." at bounding box center [1021, 444] width 401 height 43
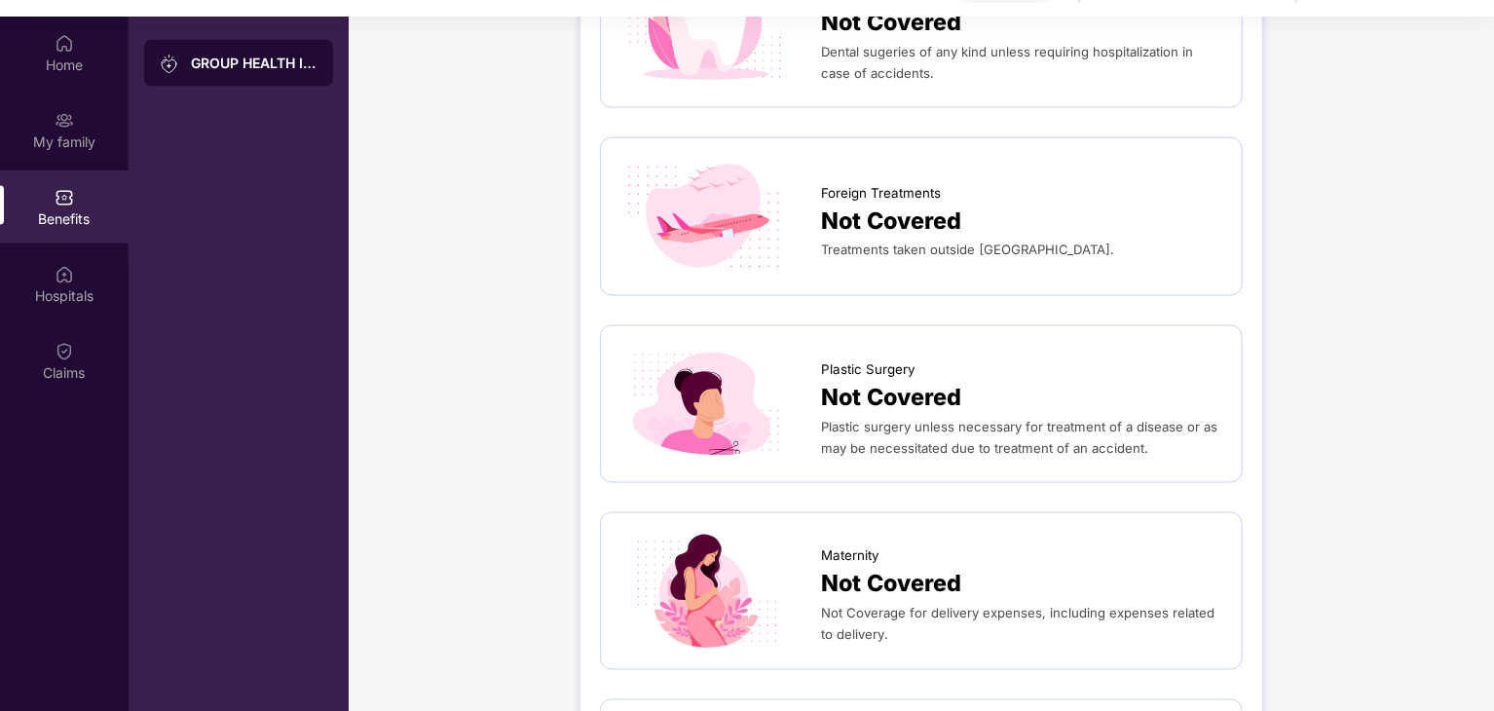
scroll to position [1339, 0]
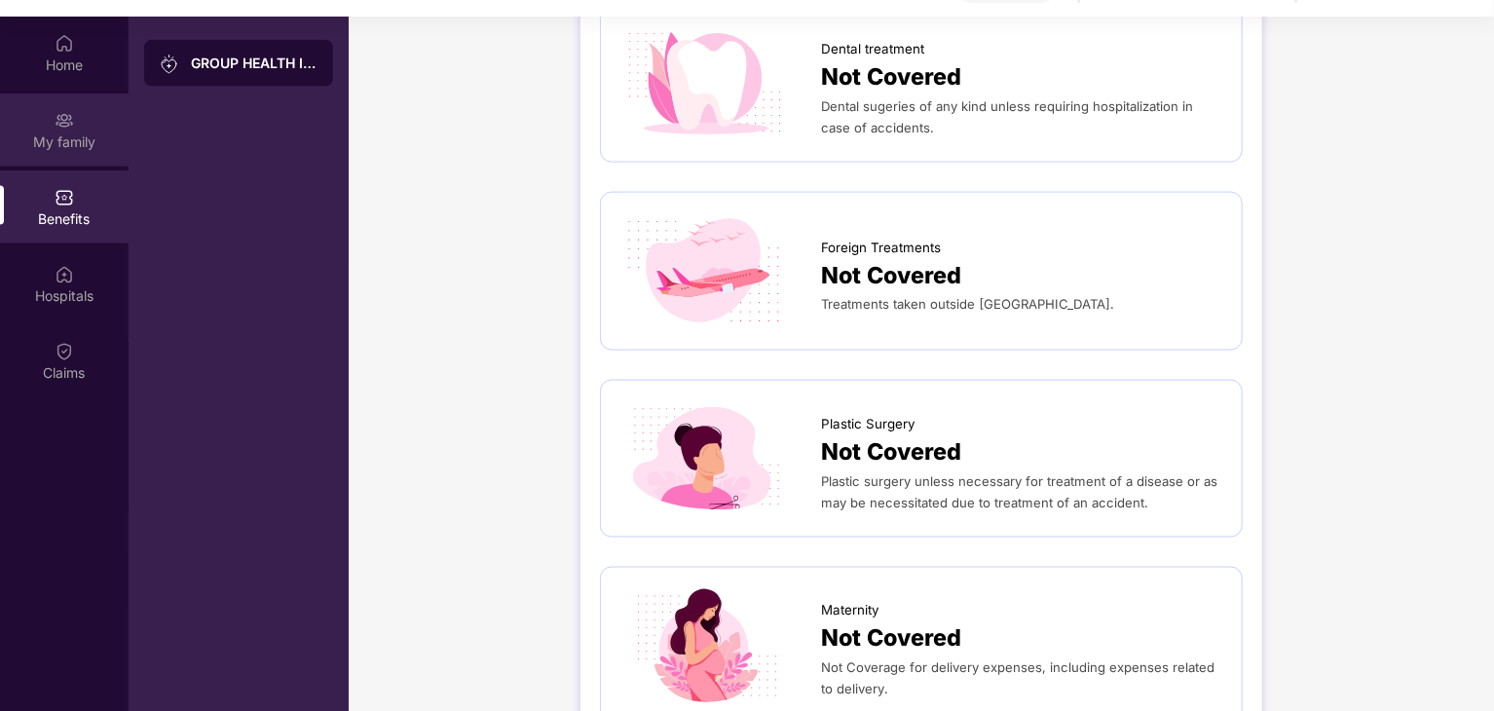
click at [68, 132] on div "My family" at bounding box center [64, 141] width 129 height 19
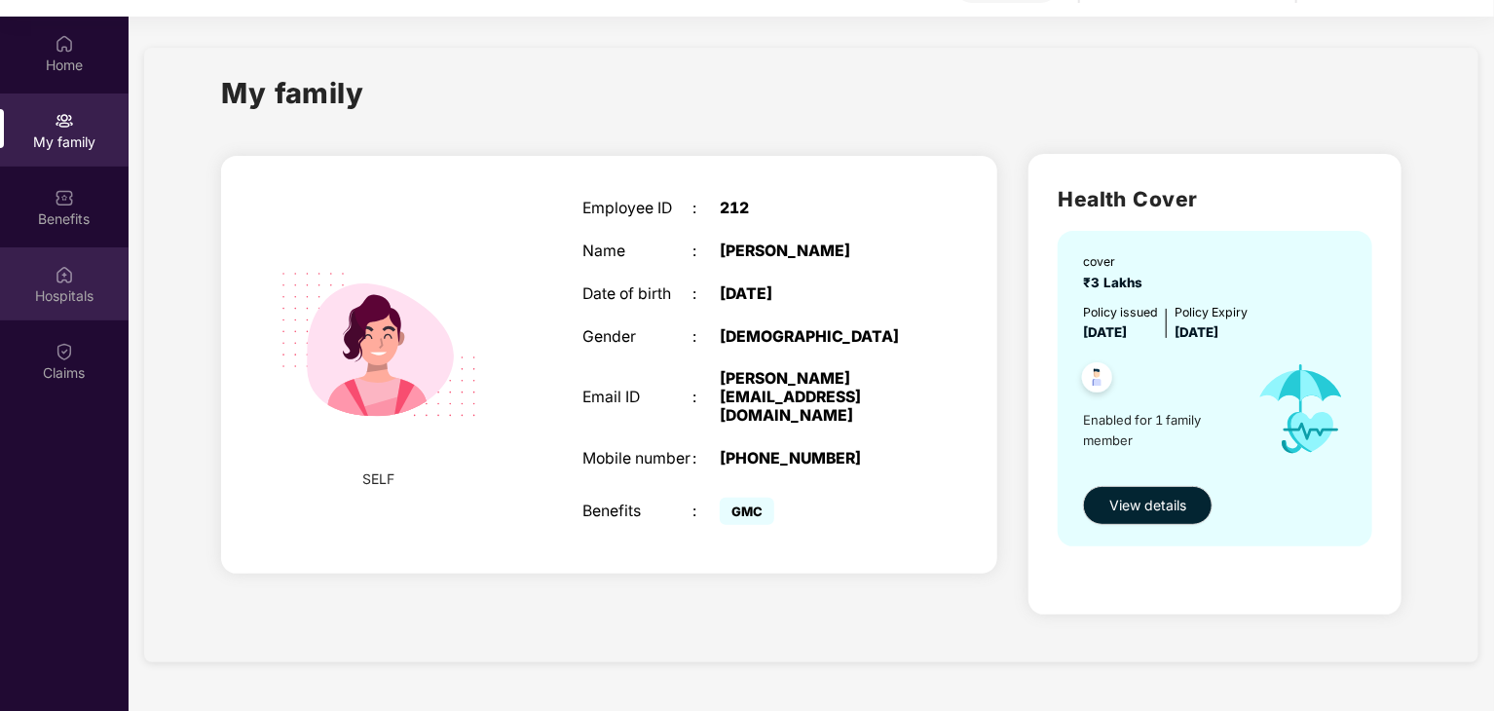
click at [70, 266] on img at bounding box center [64, 274] width 19 height 19
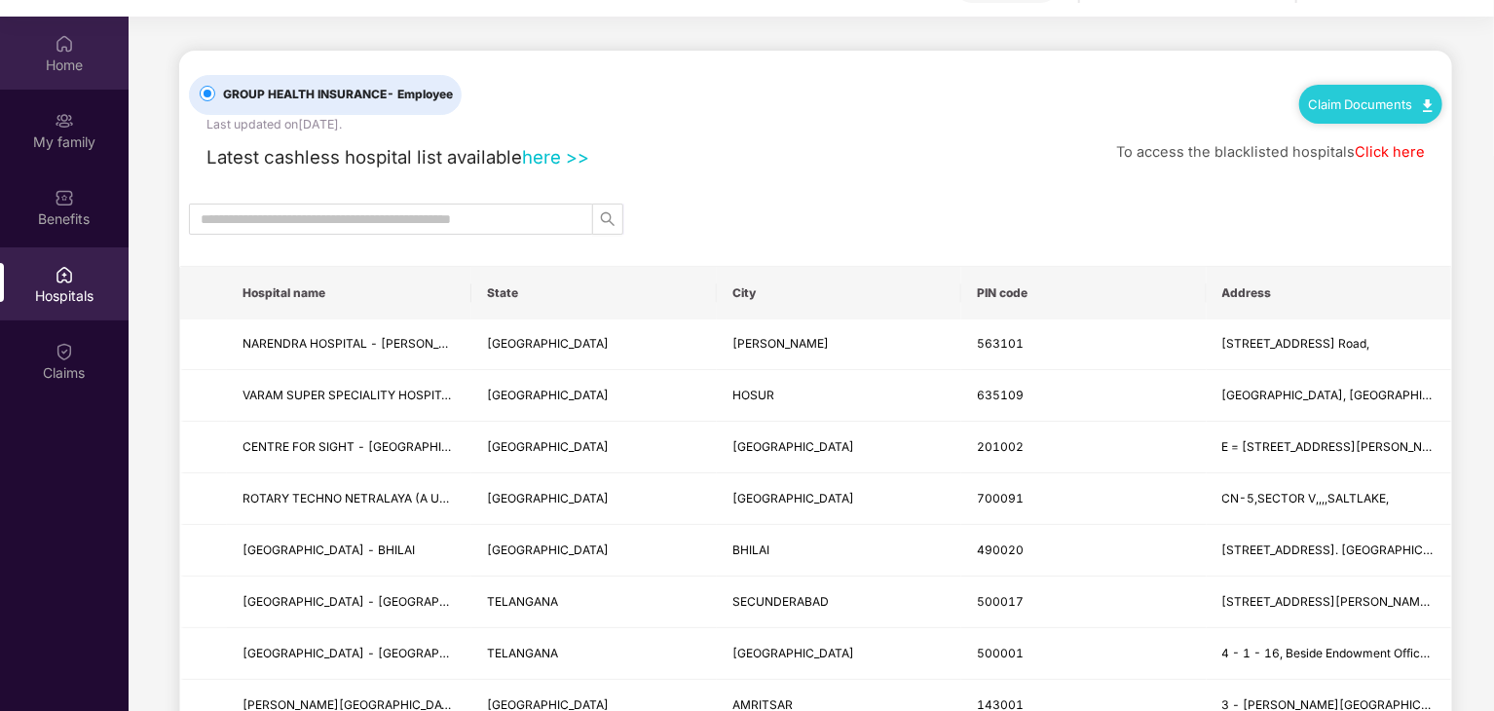
click at [58, 40] on img at bounding box center [64, 43] width 19 height 19
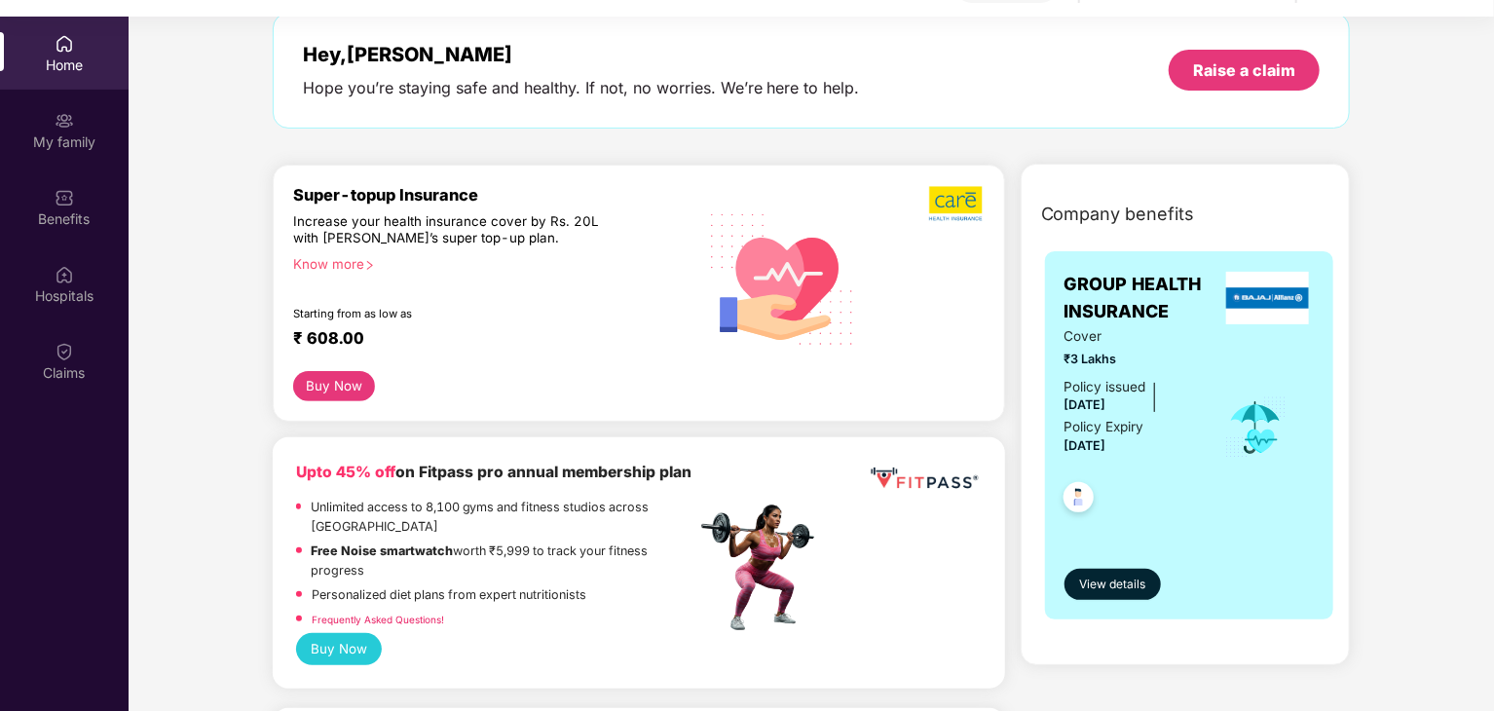
scroll to position [38, 0]
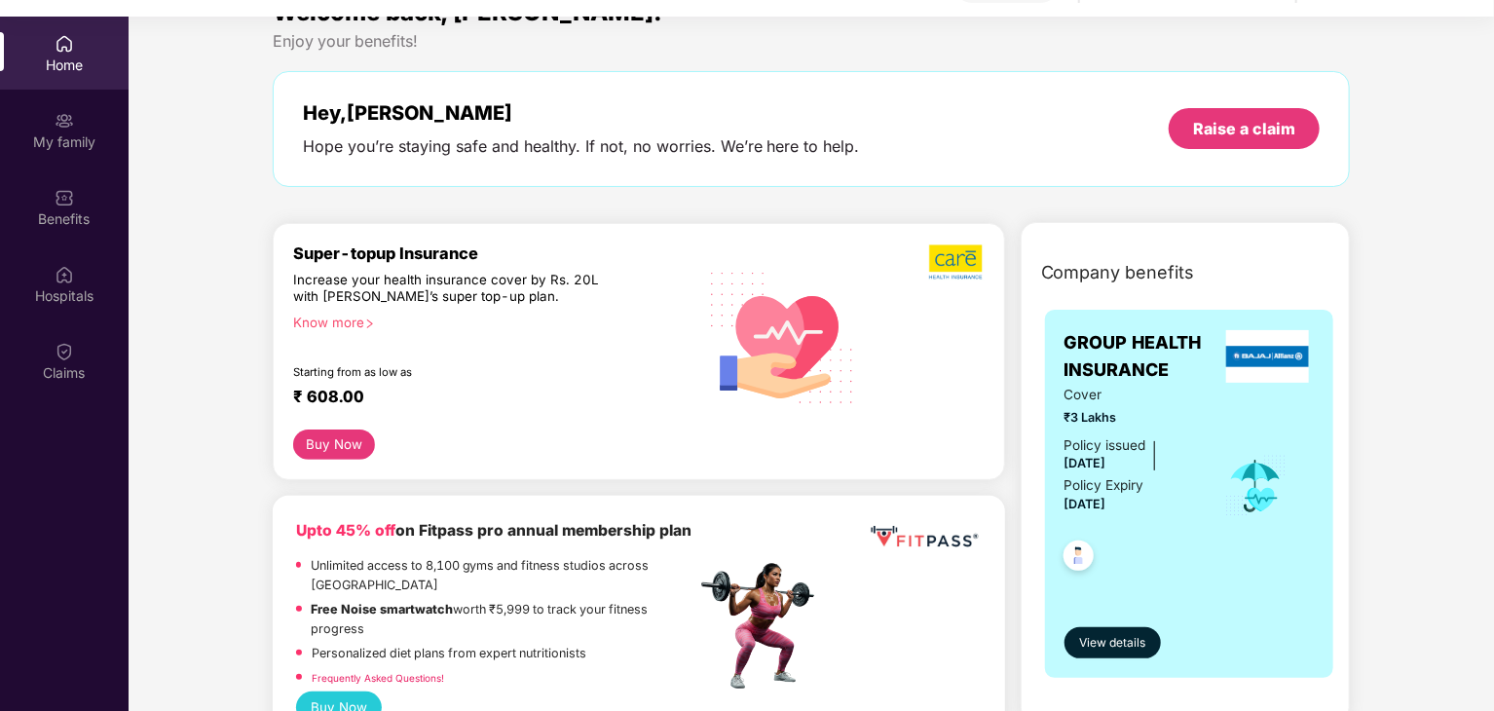
click at [74, 56] on div "Home" at bounding box center [64, 65] width 129 height 19
